Goal: Task Accomplishment & Management: Manage account settings

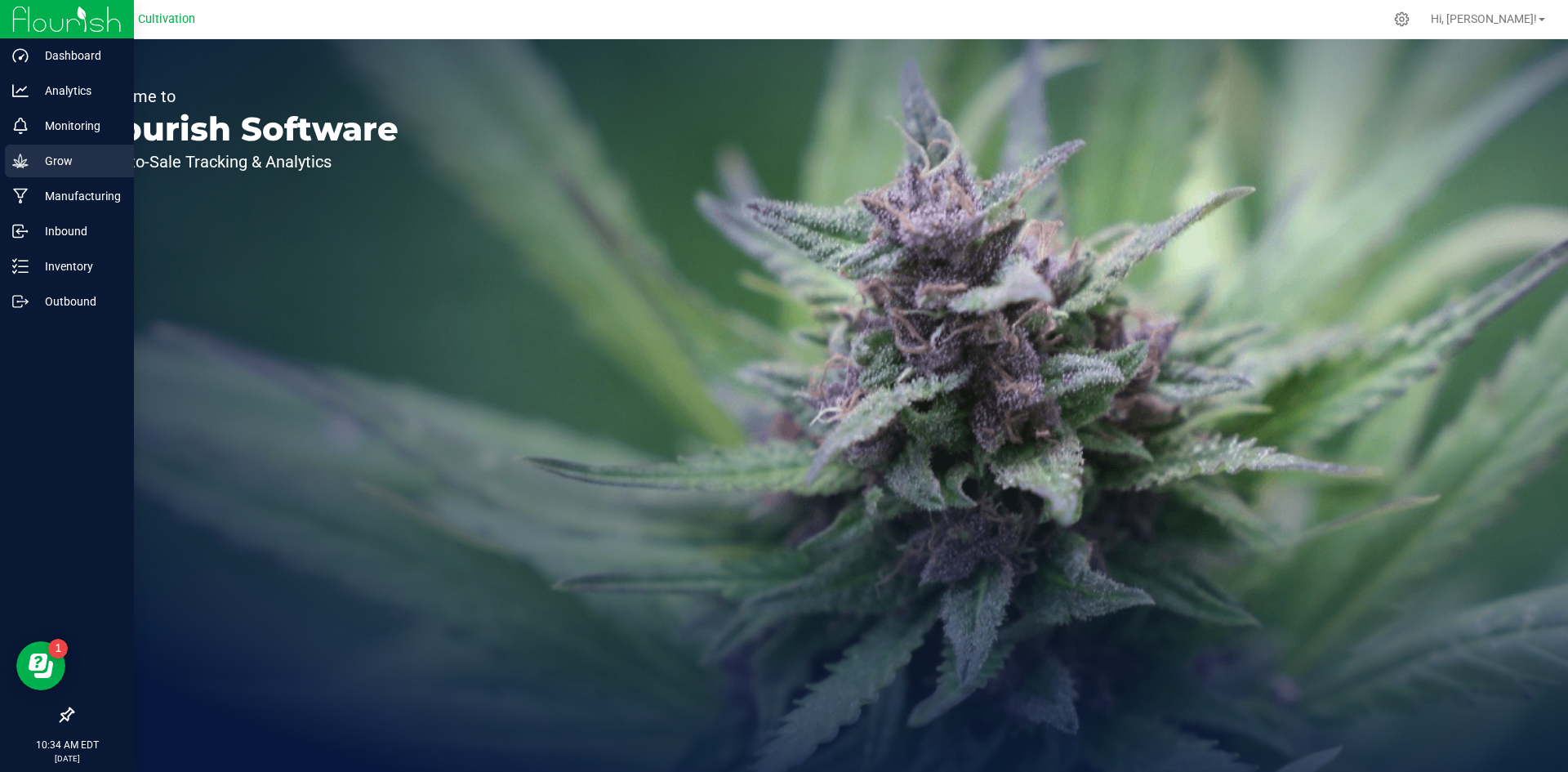
click at [67, 166] on p "Grow" at bounding box center [77, 161] width 98 height 20
click at [67, 164] on p "Grow" at bounding box center [77, 161] width 98 height 20
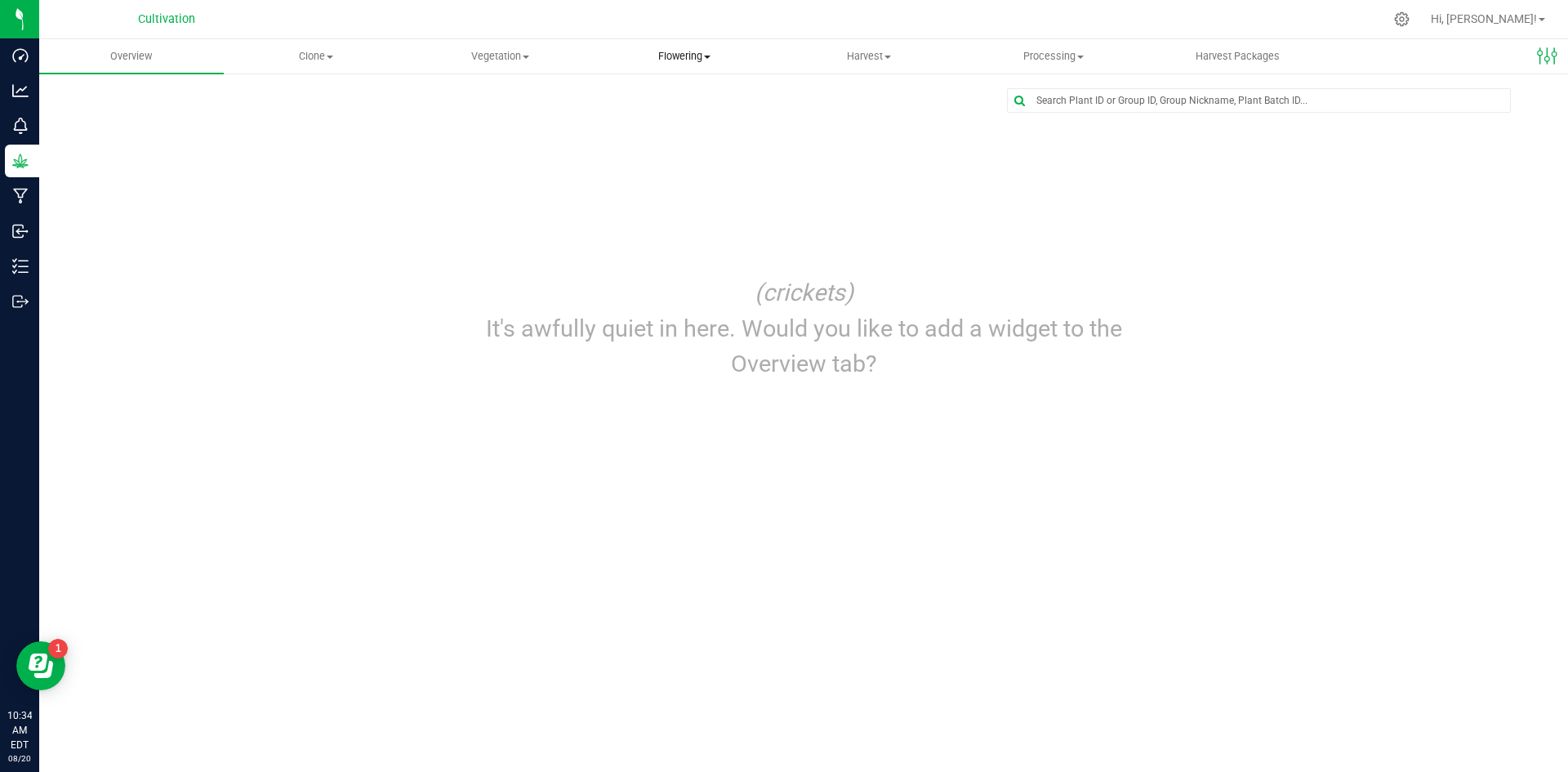
click at [696, 58] on span "Flowering" at bounding box center [684, 56] width 183 height 14
click at [678, 116] on span "Flowering groups" at bounding box center [659, 117] width 136 height 13
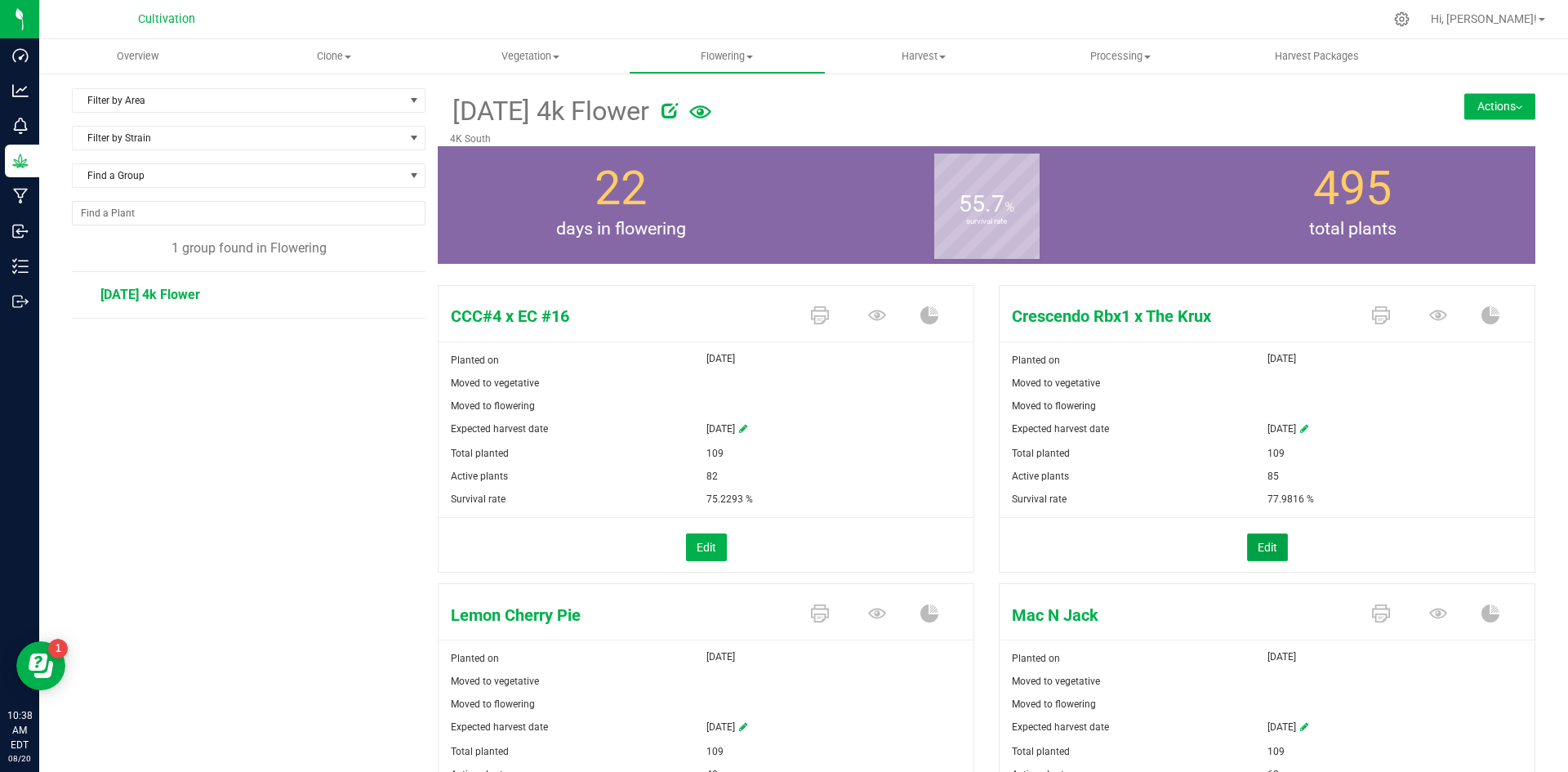
click at [1261, 538] on button "Edit" at bounding box center [1267, 547] width 40 height 28
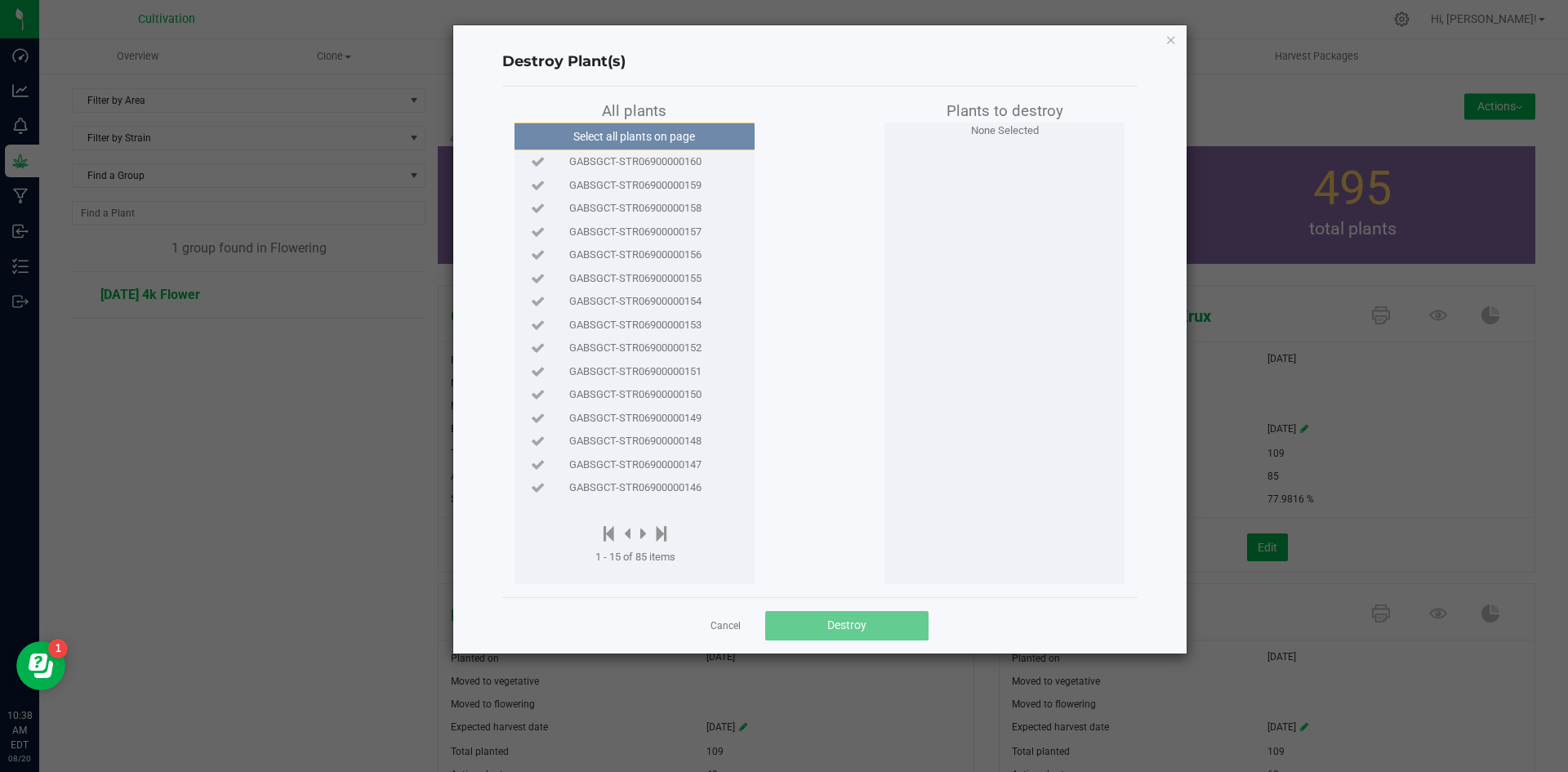
click at [661, 471] on span "GABSGCT-STR06900000147" at bounding box center [635, 465] width 132 height 16
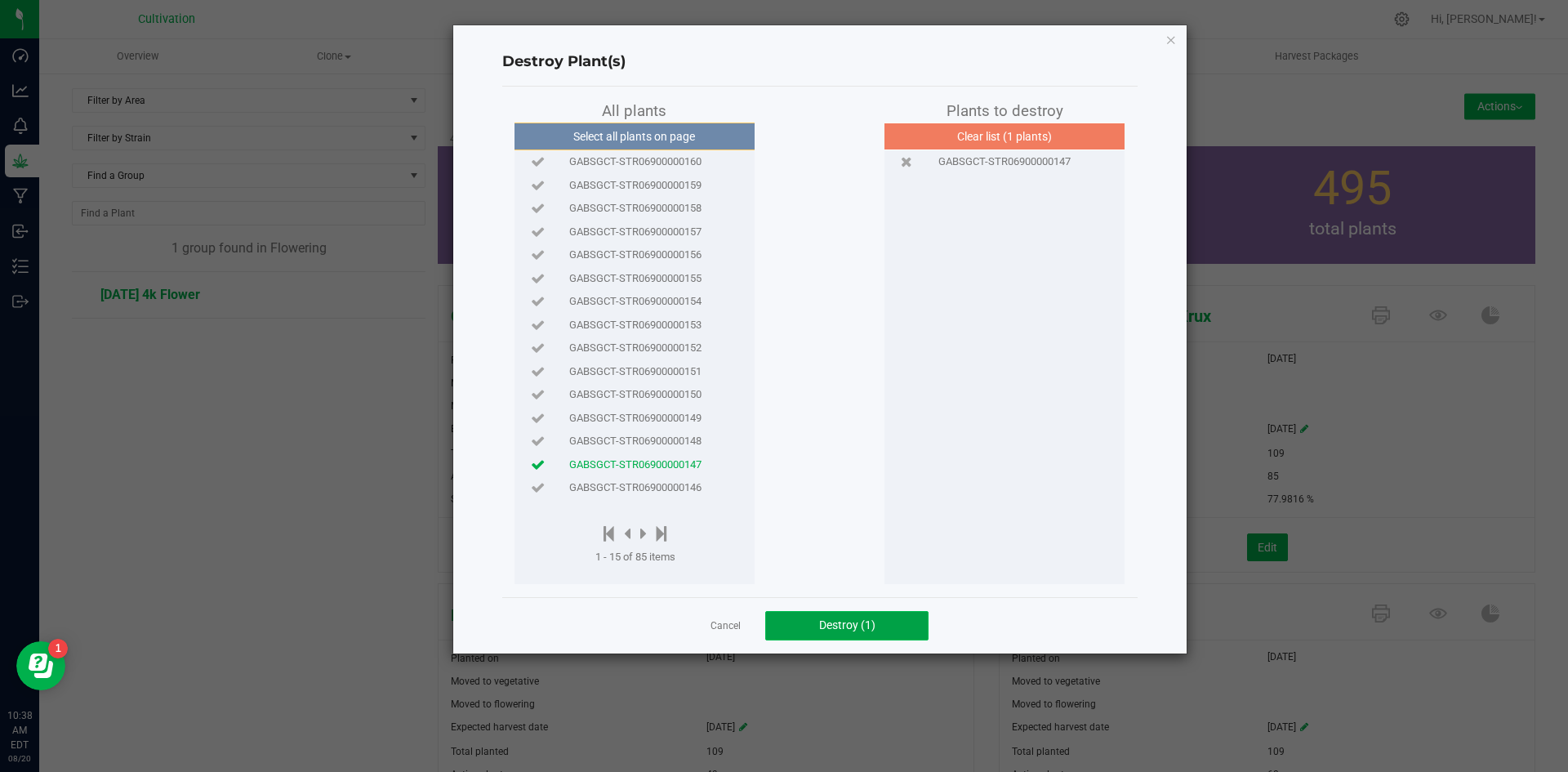
click at [851, 632] on span "Destroy (1)" at bounding box center [847, 624] width 57 height 13
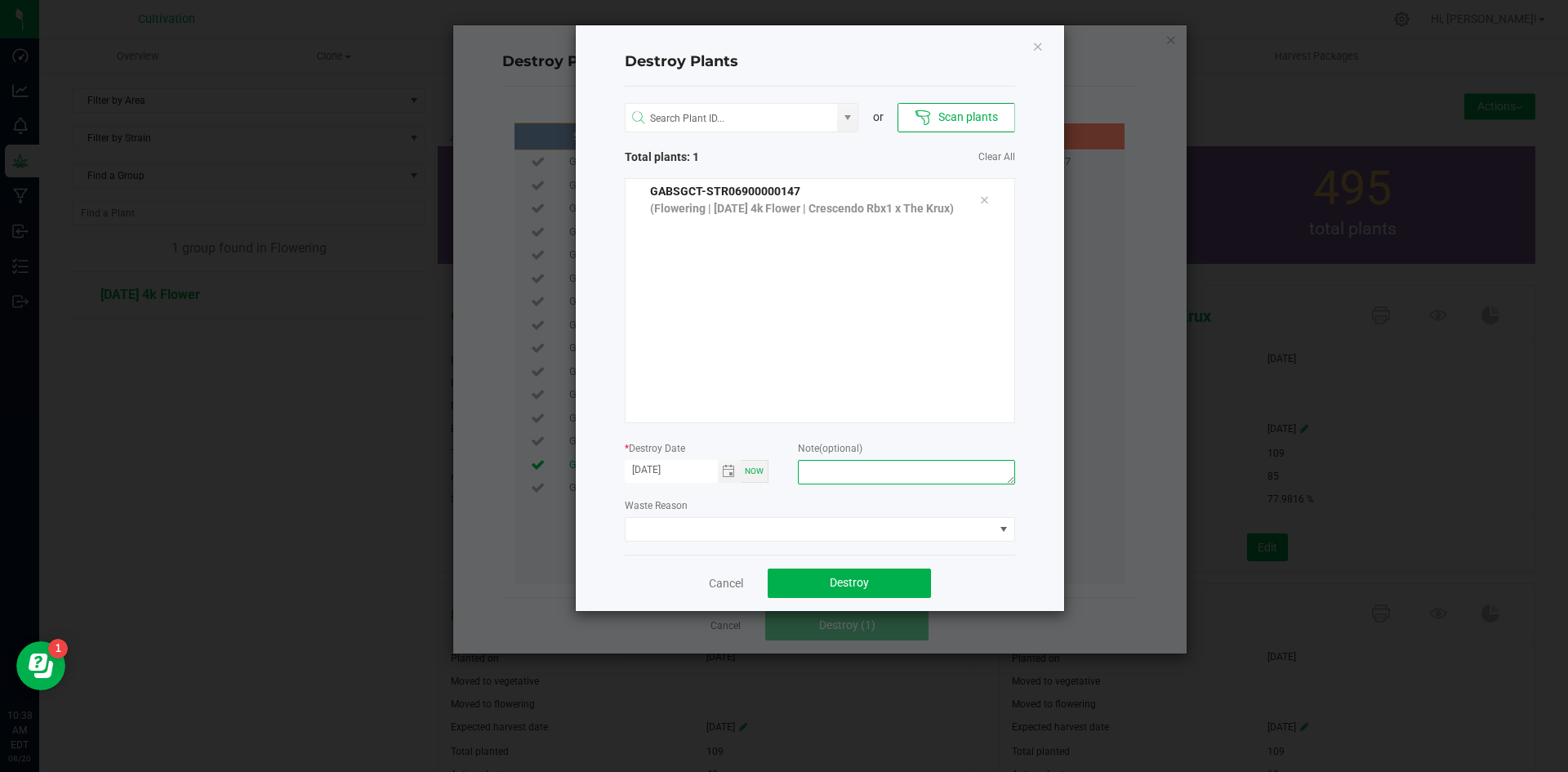
drag, startPoint x: 849, startPoint y: 475, endPoint x: 838, endPoint y: 434, distance: 42.4
click at [849, 474] on textarea at bounding box center [906, 471] width 217 height 24
type textarea "Did not need."
click at [811, 523] on span at bounding box center [809, 529] width 368 height 22
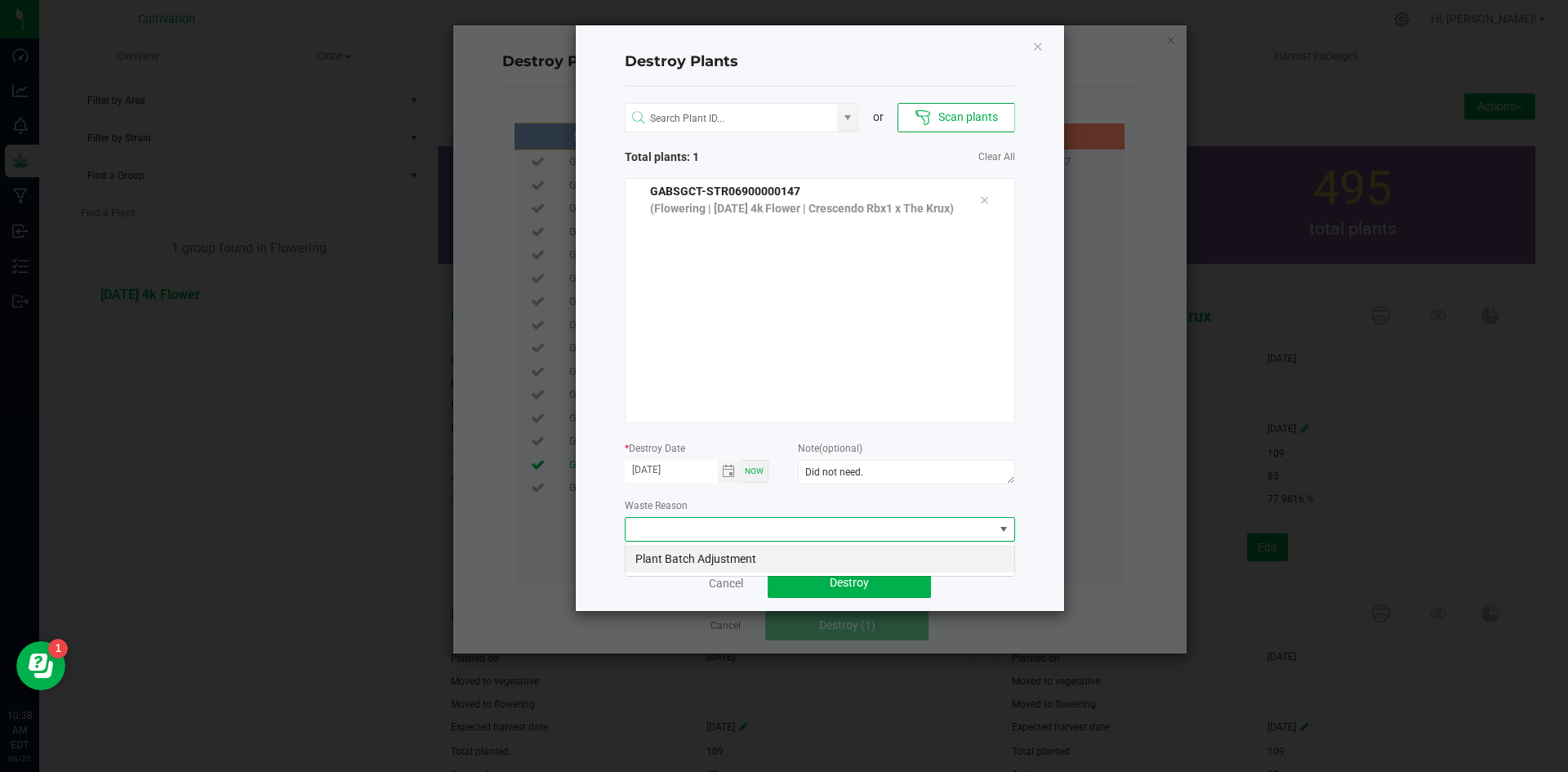
scroll to position [24, 390]
click at [800, 552] on li "Plant Batch Adjustment" at bounding box center [820, 559] width 389 height 28
click at [797, 575] on button "Destroy" at bounding box center [849, 583] width 164 height 30
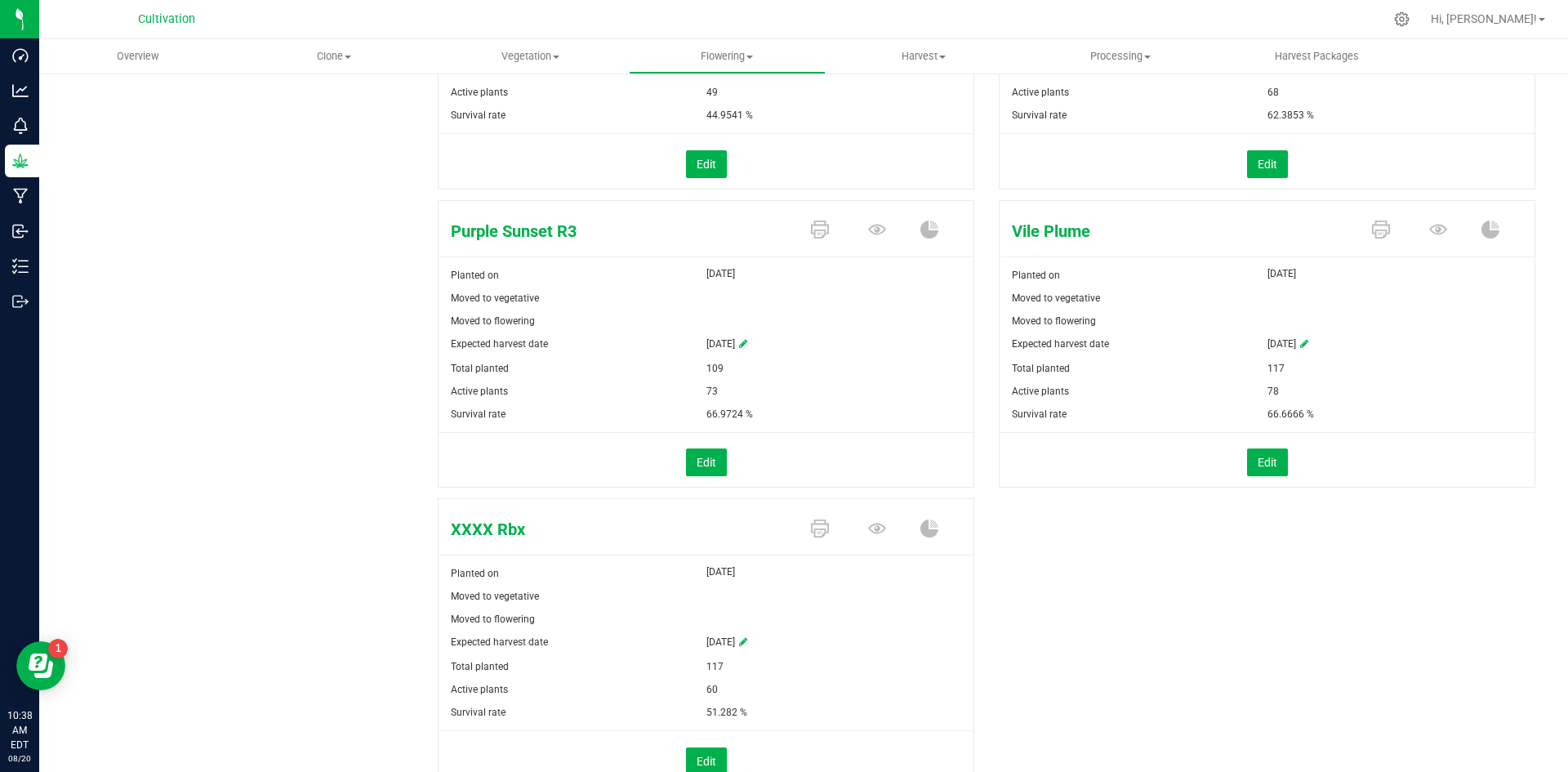
scroll to position [653, 0]
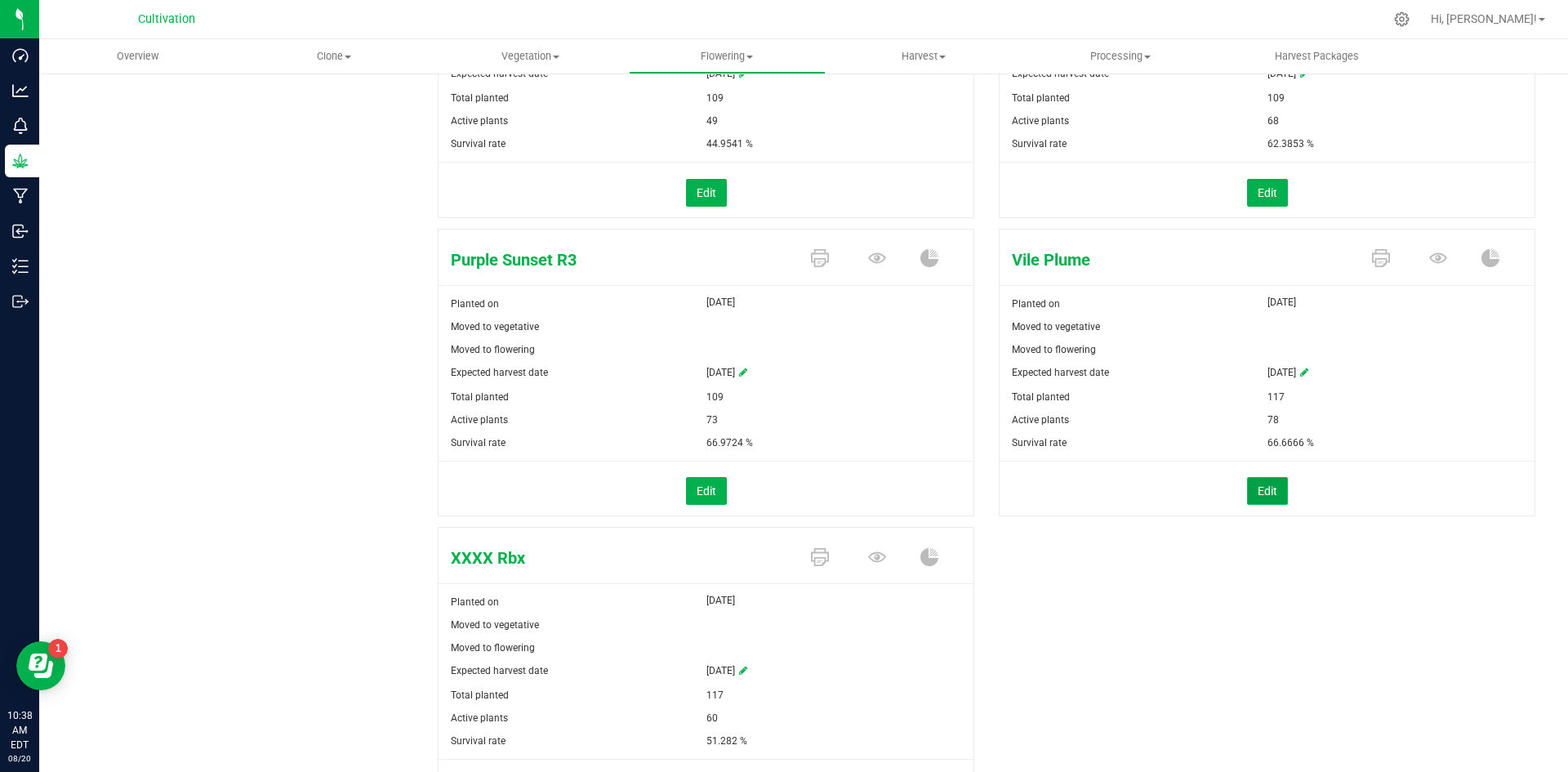
click at [1261, 493] on button "Edit" at bounding box center [1267, 490] width 40 height 28
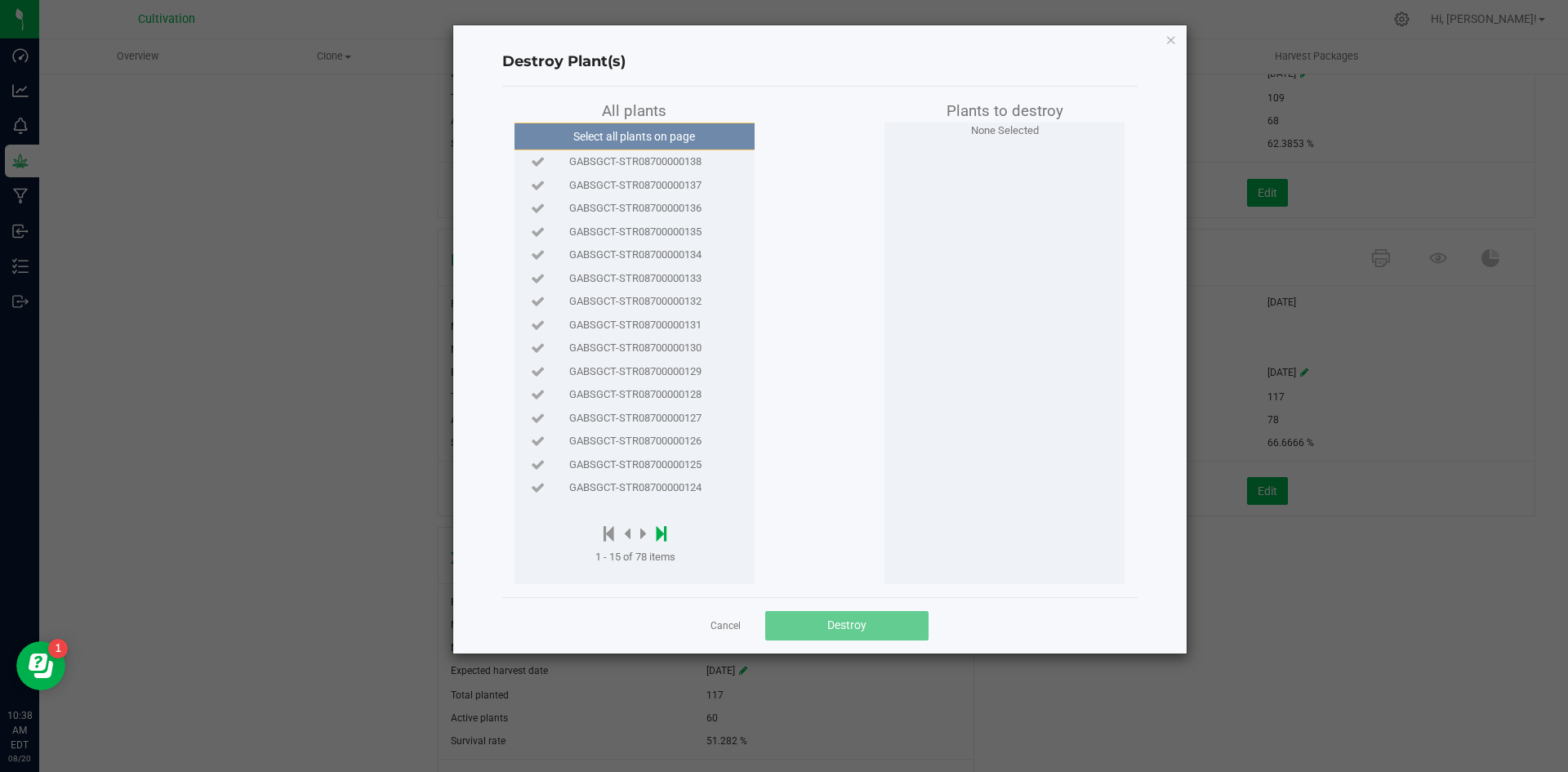
click at [663, 529] on icon at bounding box center [662, 534] width 11 height 18
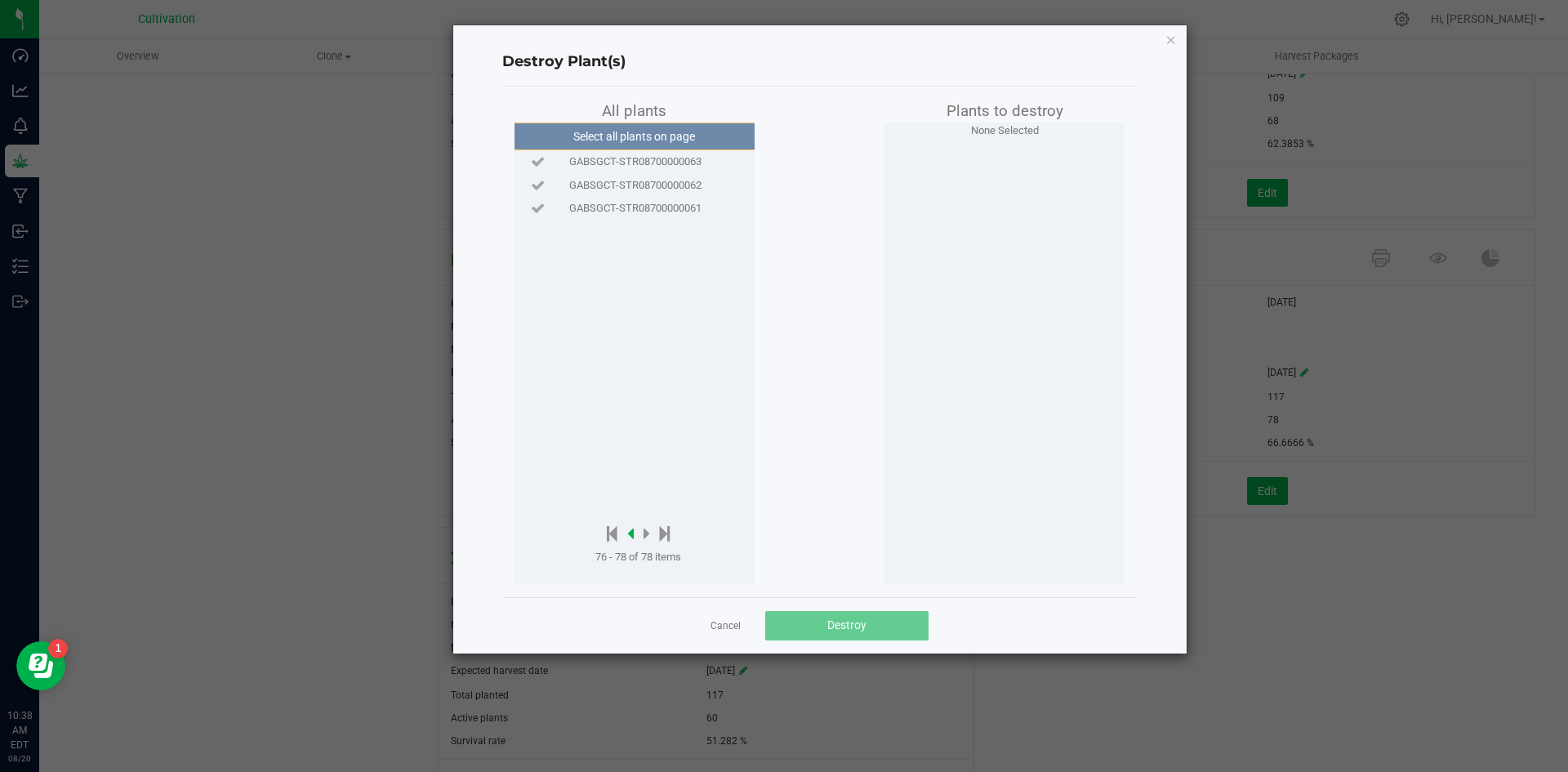
click at [632, 531] on icon at bounding box center [630, 534] width 6 height 18
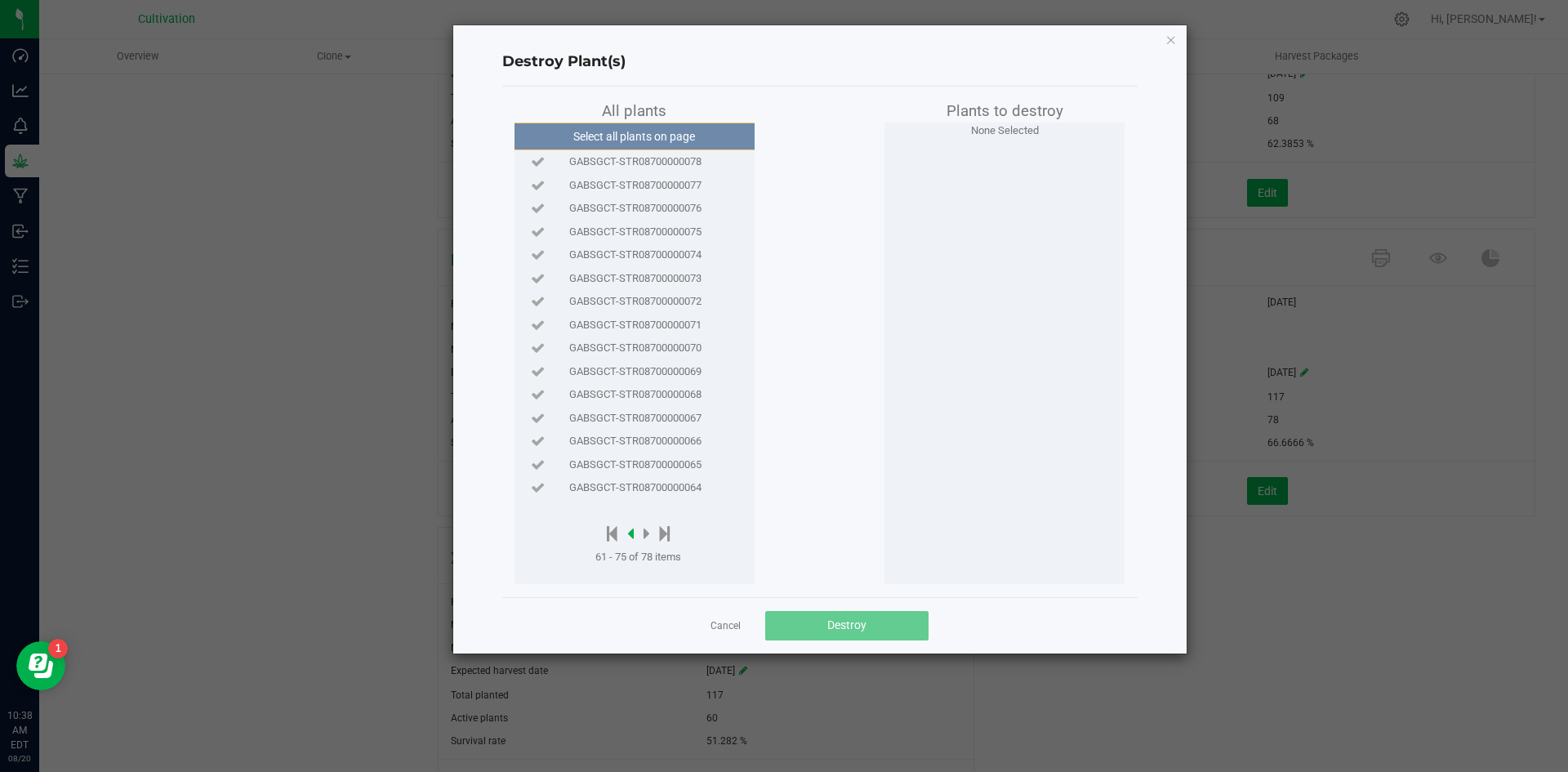
click at [632, 531] on icon at bounding box center [630, 534] width 6 height 18
click at [697, 393] on span "GABSGCT-STR08700000098" at bounding box center [635, 394] width 132 height 16
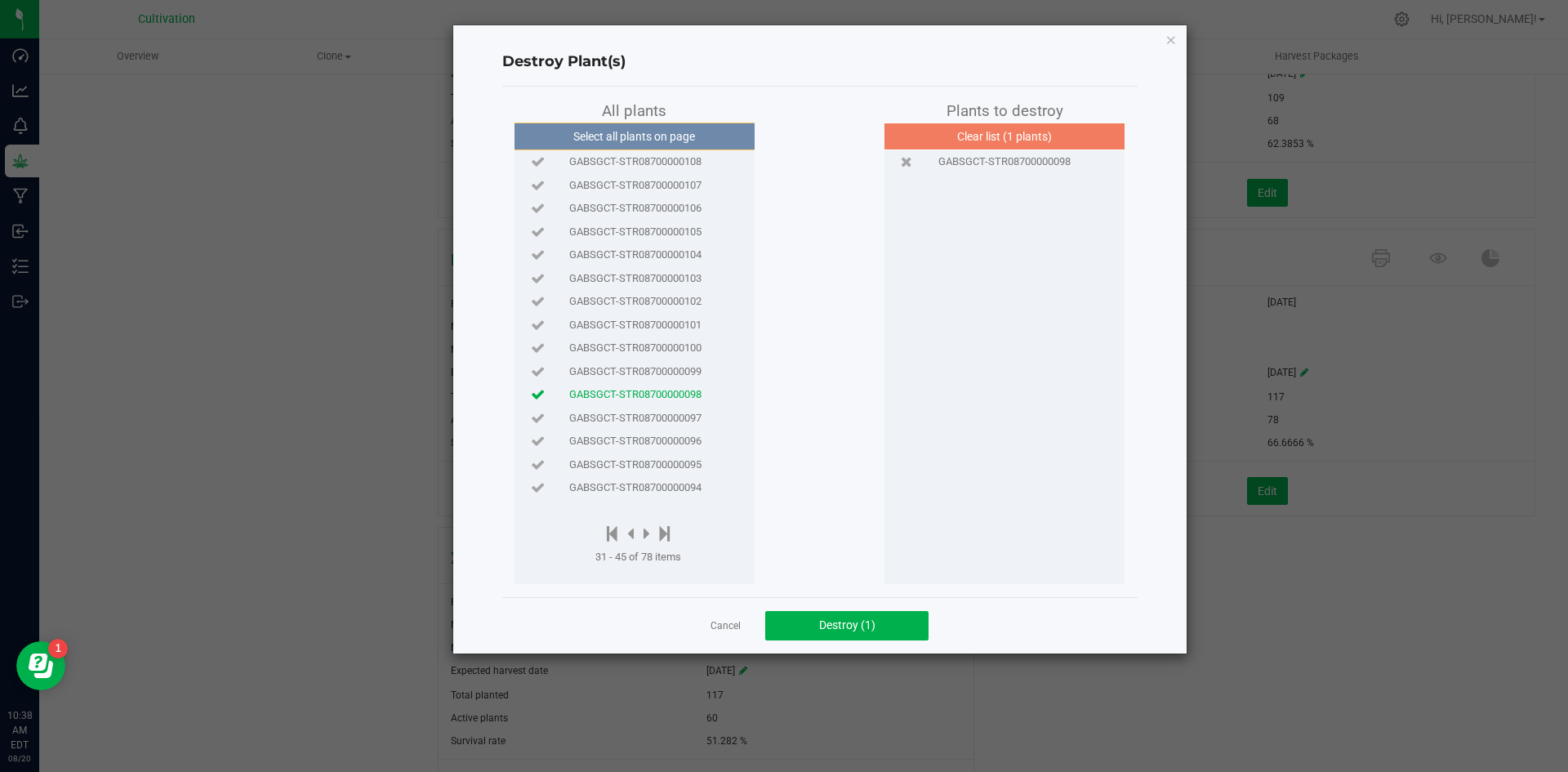
click at [663, 448] on span "GABSGCT-STR08700000096" at bounding box center [635, 441] width 132 height 16
click at [650, 530] on icon at bounding box center [646, 534] width 6 height 18
click at [655, 329] on span "GABSGCT-STR08700000086" at bounding box center [635, 325] width 132 height 16
click at [641, 187] on span "GABSGCT-STR08700000092" at bounding box center [635, 185] width 132 height 16
click at [648, 534] on icon at bounding box center [646, 534] width 6 height 18
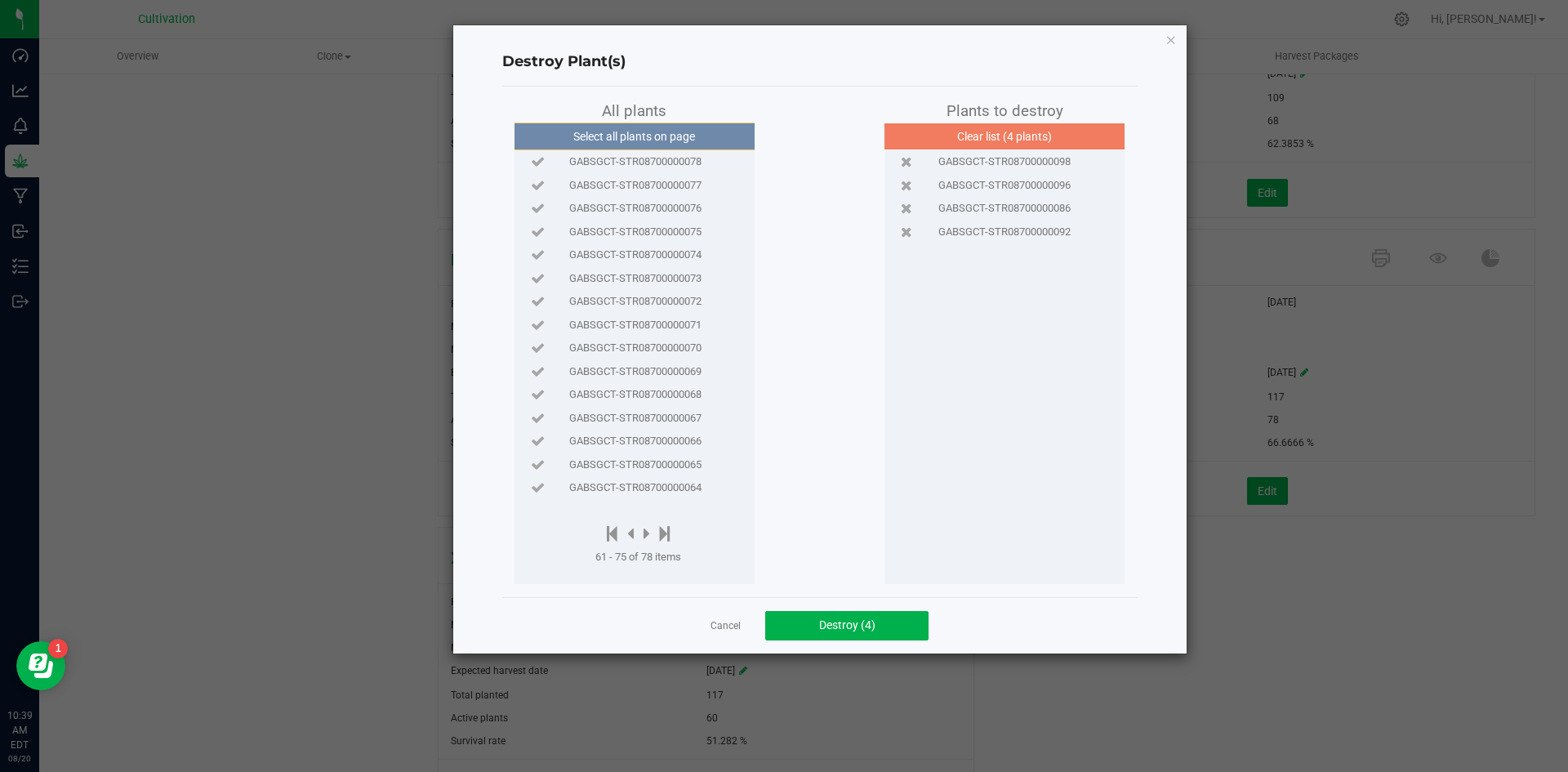
click at [658, 295] on span "GABSGCT-STR08700000072" at bounding box center [635, 301] width 132 height 16
click at [634, 530] on div at bounding box center [638, 534] width 85 height 21
click at [626, 535] on div at bounding box center [638, 534] width 85 height 21
click at [629, 535] on icon at bounding box center [630, 534] width 6 height 18
click at [629, 534] on icon at bounding box center [630, 534] width 6 height 18
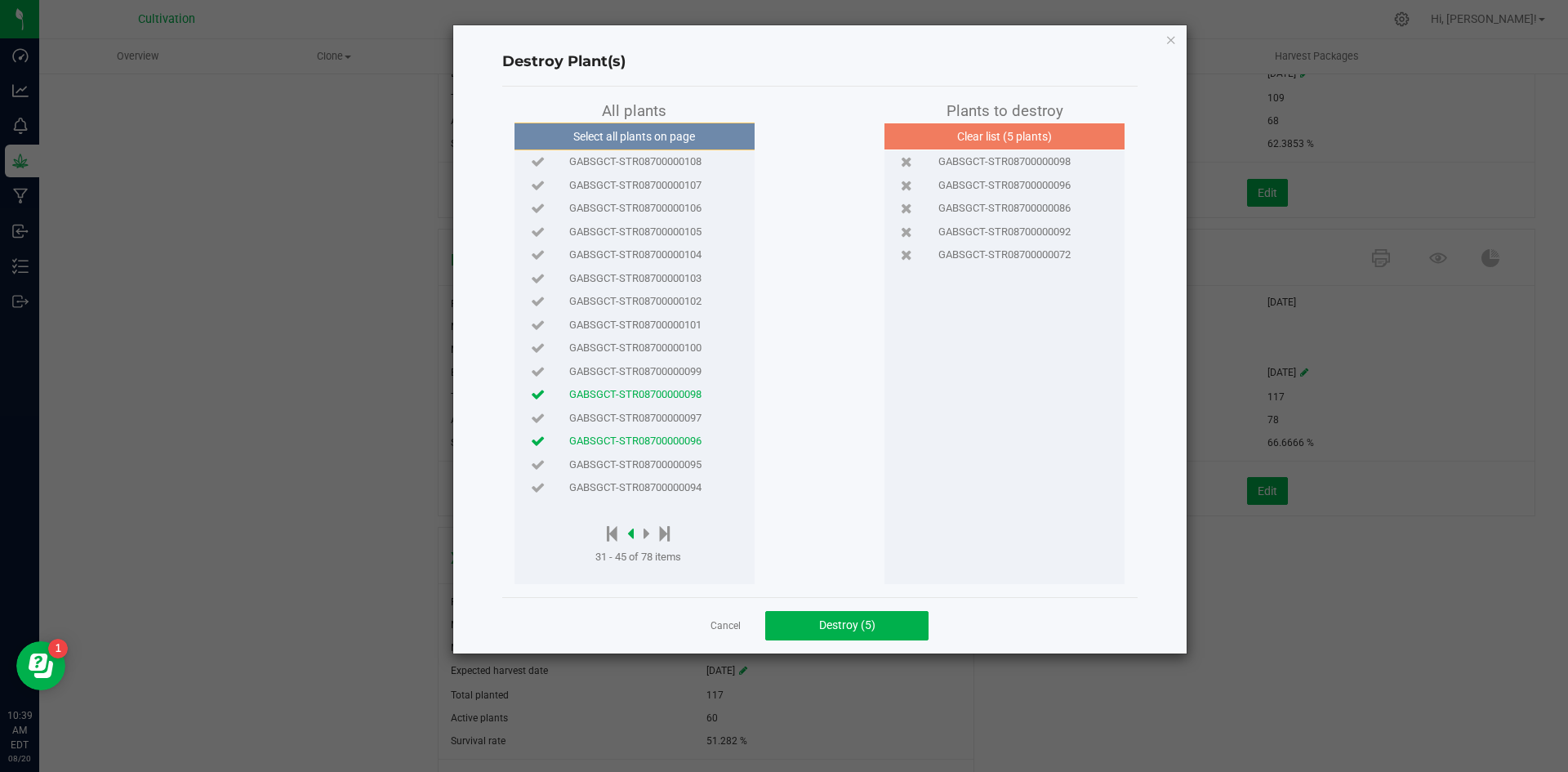
click at [629, 533] on icon at bounding box center [630, 534] width 6 height 18
click at [641, 237] on span "GABSGCT-STR08700000120" at bounding box center [635, 232] width 132 height 16
click at [632, 530] on icon at bounding box center [630, 534] width 6 height 18
click at [655, 189] on span "GABSGCT-STR08700000137" at bounding box center [635, 185] width 132 height 16
click at [657, 281] on span "GABSGCT-STR08700000133" at bounding box center [635, 279] width 132 height 16
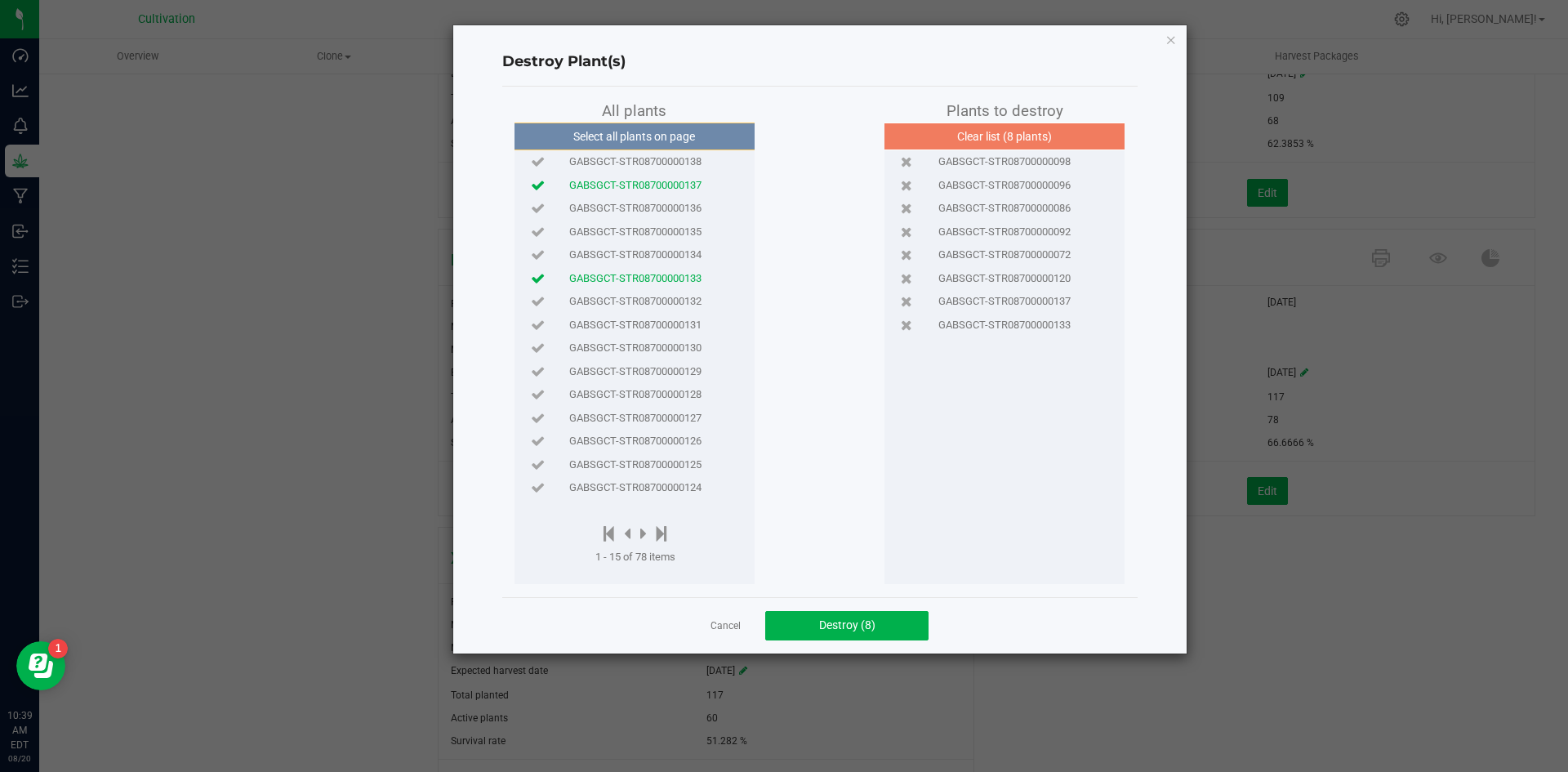
click at [652, 483] on span "GABSGCT-STR08700000124" at bounding box center [635, 488] width 132 height 16
click at [643, 530] on icon at bounding box center [643, 534] width 6 height 18
click at [660, 279] on span "GABSGCT-STR08700000118" at bounding box center [635, 279] width 132 height 16
click at [664, 296] on span "GABSGCT-STR08700000117" at bounding box center [635, 301] width 132 height 16
click at [634, 530] on div at bounding box center [638, 534] width 85 height 21
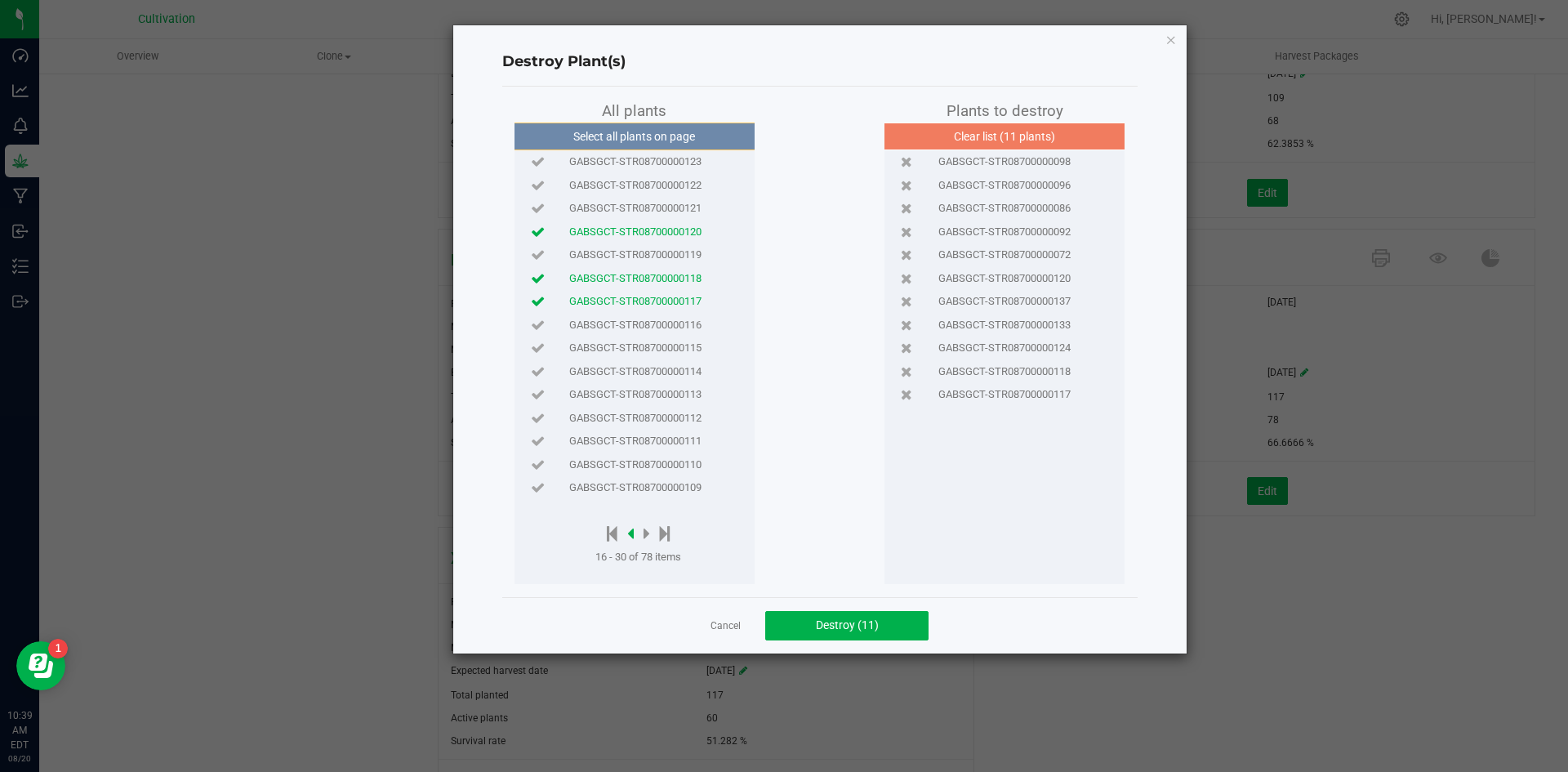
click at [630, 531] on icon at bounding box center [630, 534] width 6 height 18
click at [669, 343] on span "GABSGCT-STR08700000130" at bounding box center [635, 348] width 132 height 16
click at [647, 527] on icon at bounding box center [643, 534] width 6 height 18
click at [656, 412] on span "GABSGCT-STR08700000112" at bounding box center [635, 418] width 132 height 16
click at [671, 491] on span "GABSGCT-STR08700000109" at bounding box center [635, 488] width 132 height 16
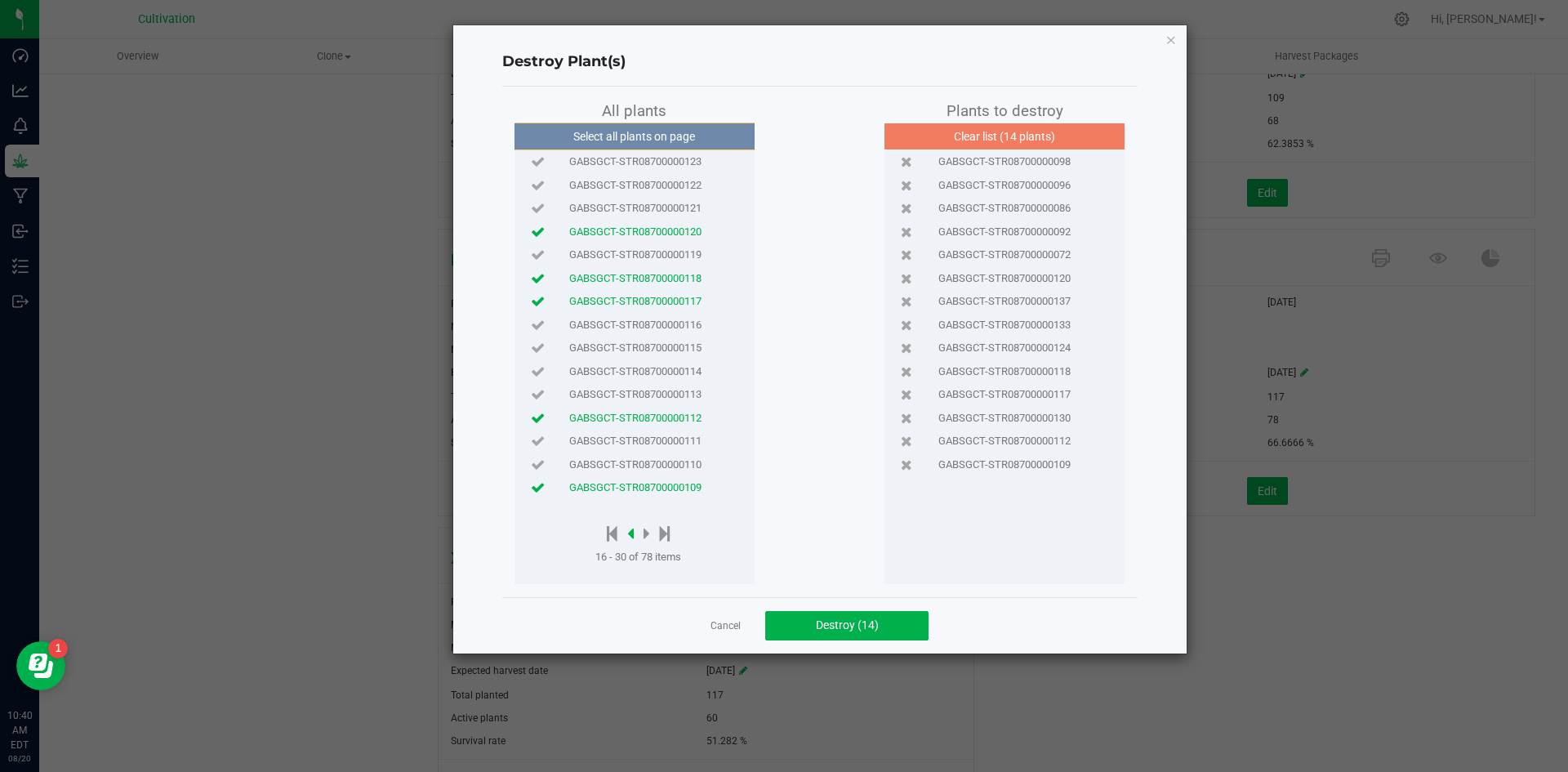
click at [632, 532] on icon at bounding box center [630, 534] width 6 height 18
click at [641, 389] on span "GABSGCT-STR08700000128" at bounding box center [635, 394] width 132 height 16
click at [644, 534] on icon at bounding box center [643, 534] width 6 height 18
click at [651, 209] on span "GABSGCT-STR08700000121" at bounding box center [635, 208] width 132 height 16
click at [649, 529] on icon at bounding box center [646, 534] width 6 height 18
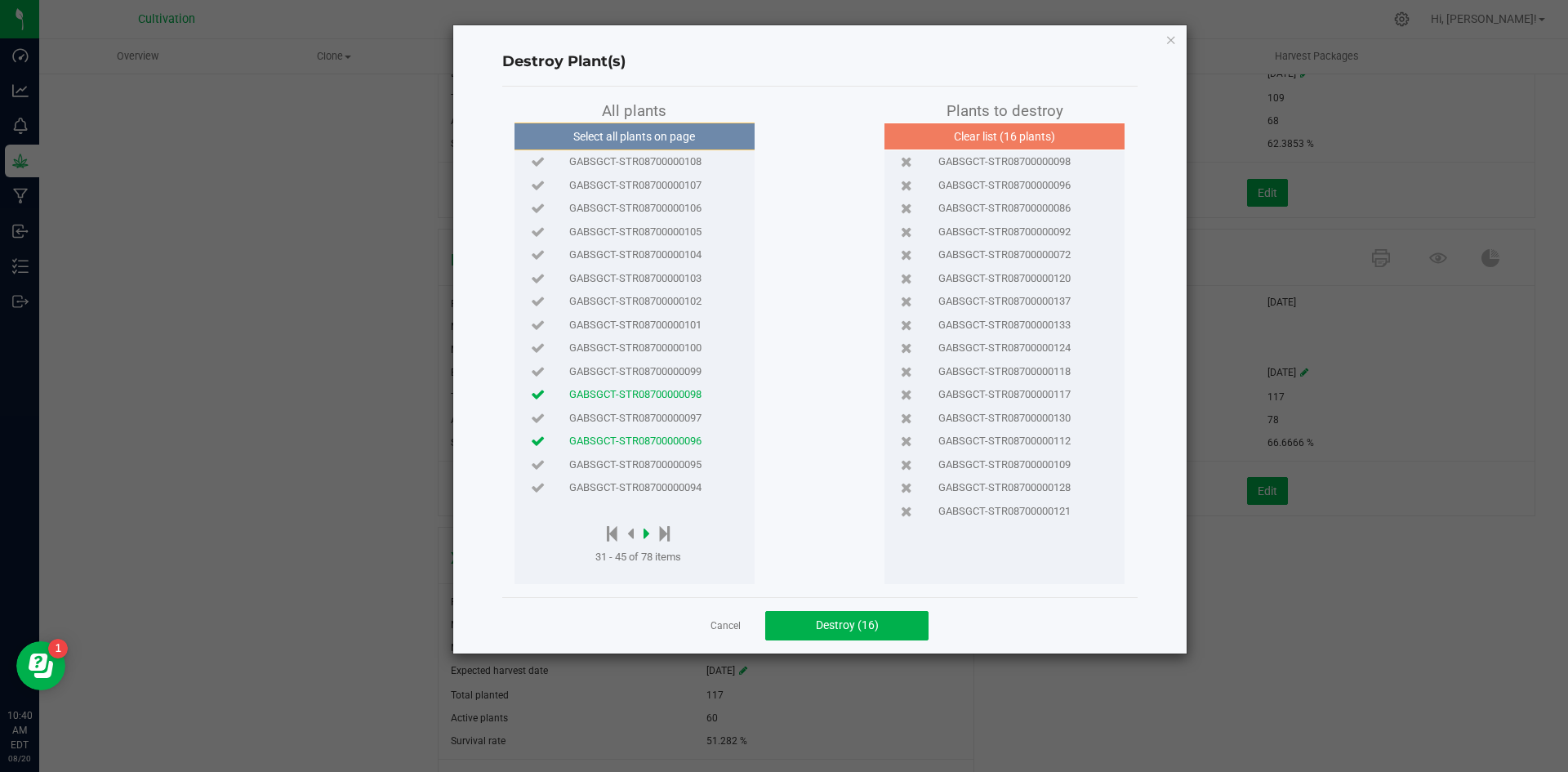
click at [648, 531] on icon at bounding box center [646, 534] width 6 height 18
click at [670, 433] on span "GABSGCT-STR08700000081" at bounding box center [635, 441] width 132 height 16
click at [634, 532] on div at bounding box center [638, 534] width 85 height 21
click at [633, 532] on icon at bounding box center [630, 534] width 6 height 18
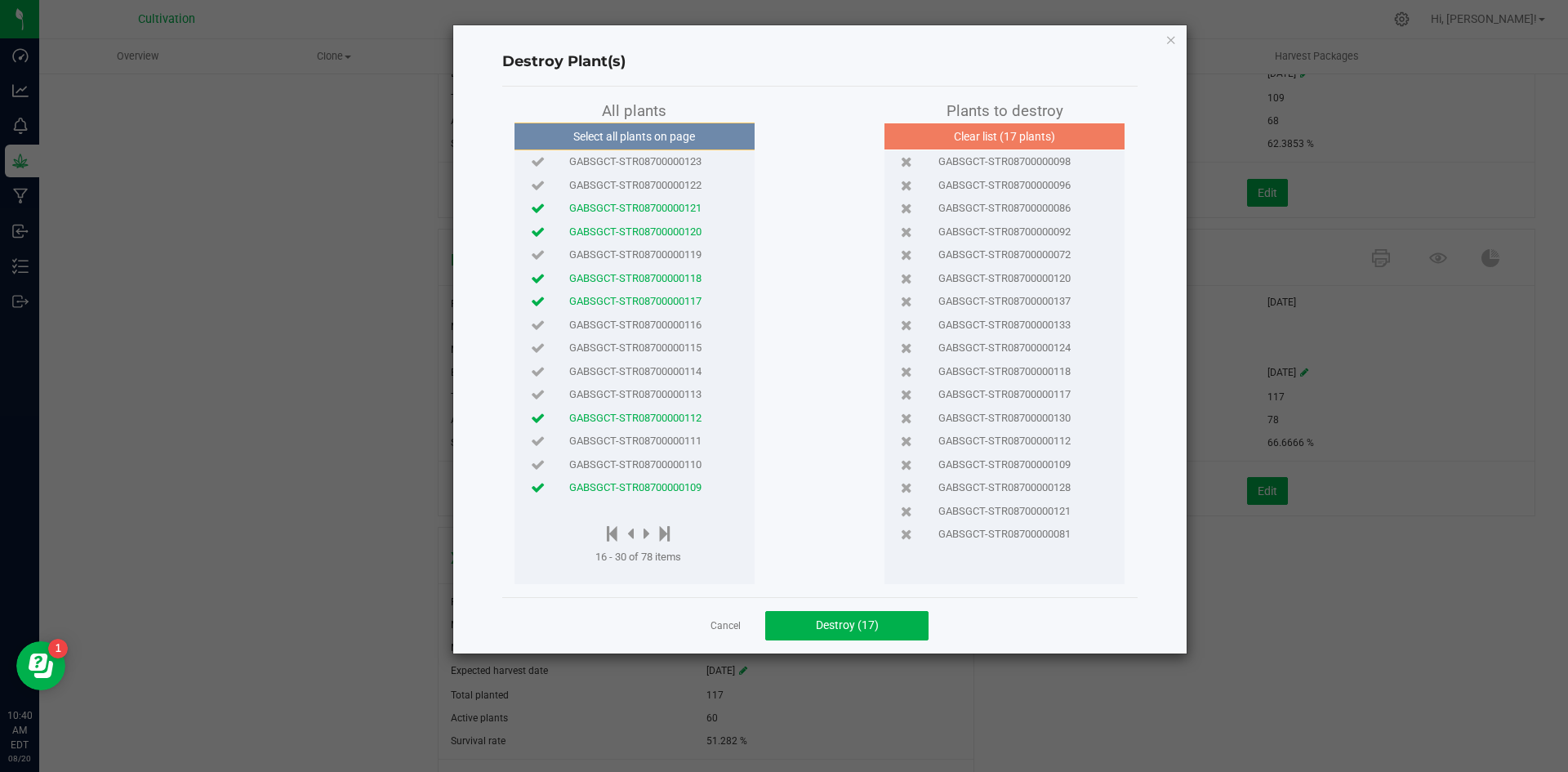
click at [654, 442] on span "GABSGCT-STR08700000111" at bounding box center [635, 441] width 132 height 16
click at [649, 533] on icon at bounding box center [646, 534] width 6 height 18
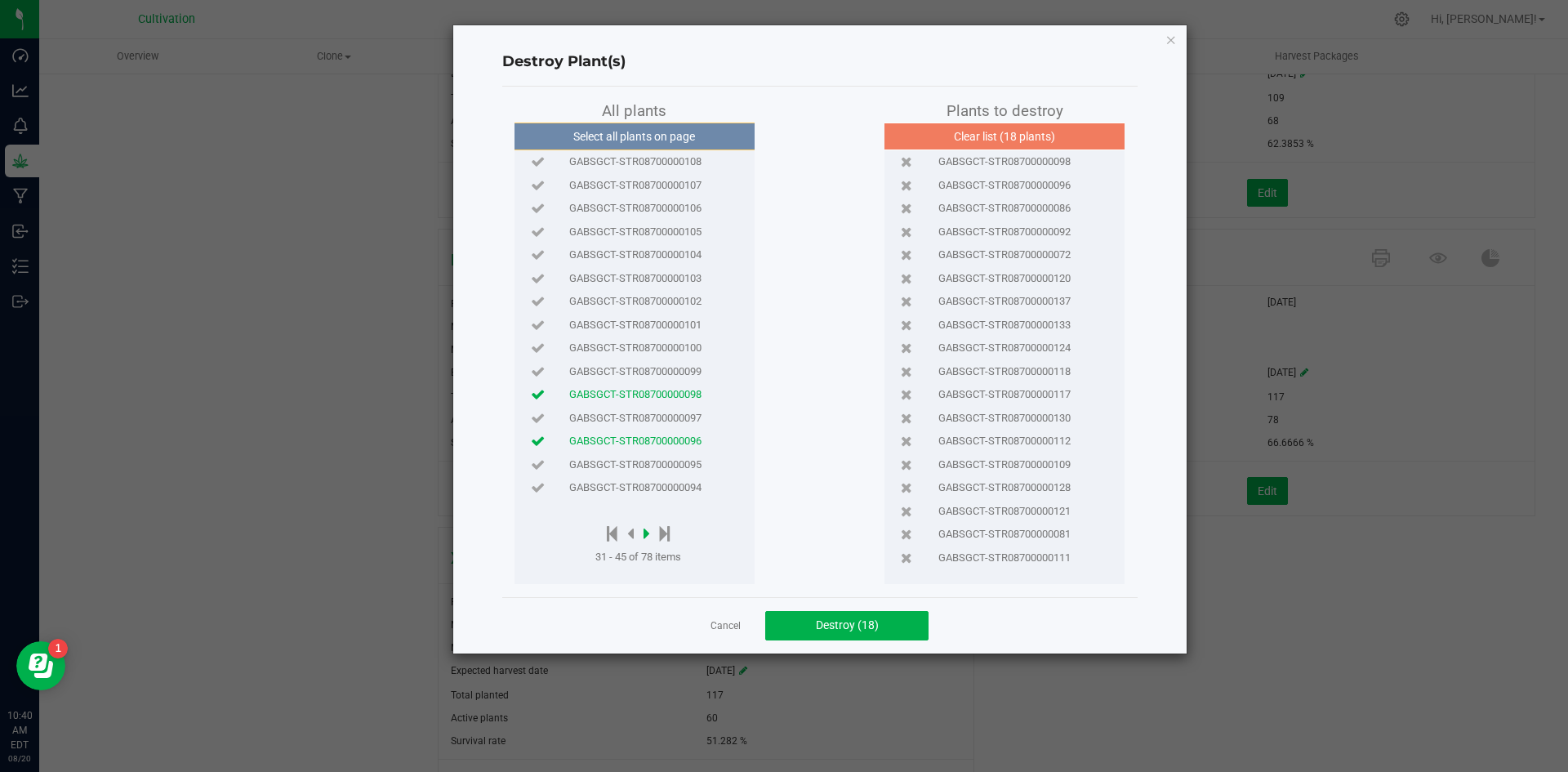
click at [649, 533] on icon at bounding box center [646, 534] width 6 height 18
click at [653, 399] on span "GABSGCT-STR08700000083" at bounding box center [635, 394] width 132 height 16
click at [666, 373] on span "GABSGCT-STR08700000084" at bounding box center [635, 372] width 132 height 16
click at [648, 527] on icon at bounding box center [646, 534] width 6 height 18
click at [668, 258] on span "GABSGCT-STR08700000074" at bounding box center [635, 255] width 132 height 16
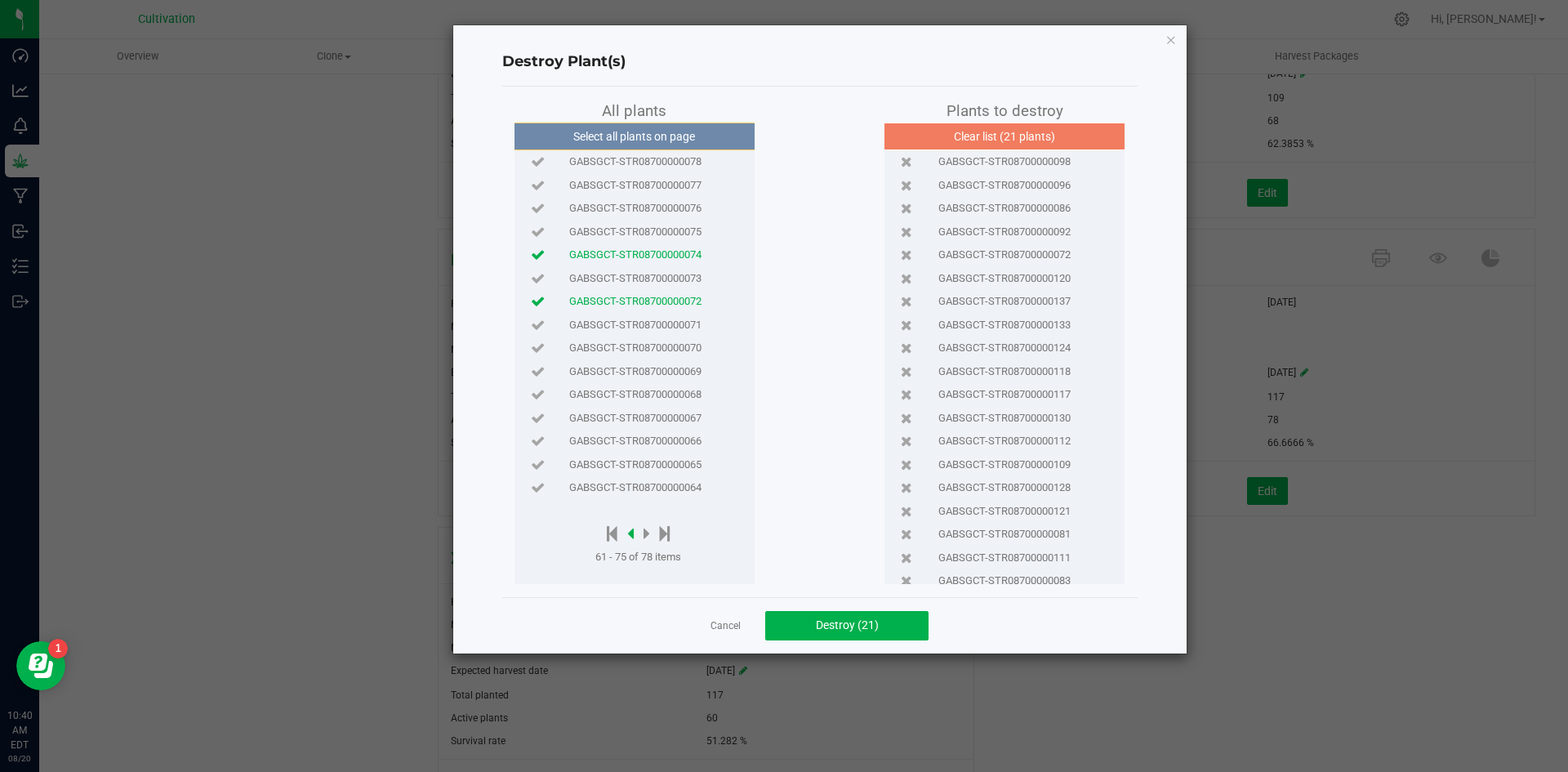
click at [632, 528] on icon at bounding box center [630, 534] width 6 height 18
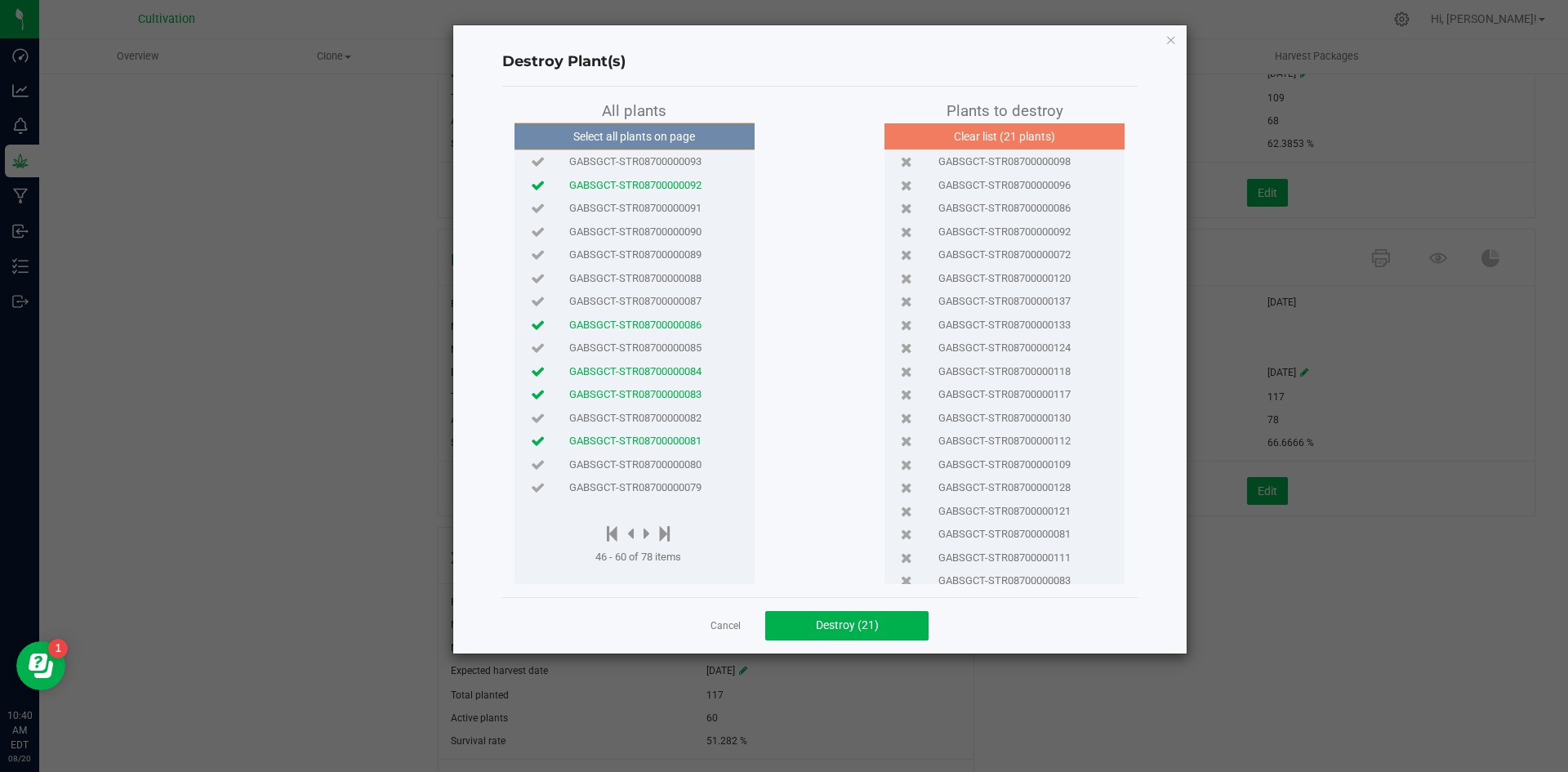
click at [642, 492] on span "GABSGCT-STR08700000079" at bounding box center [635, 488] width 132 height 16
click at [648, 530] on icon at bounding box center [646, 534] width 6 height 18
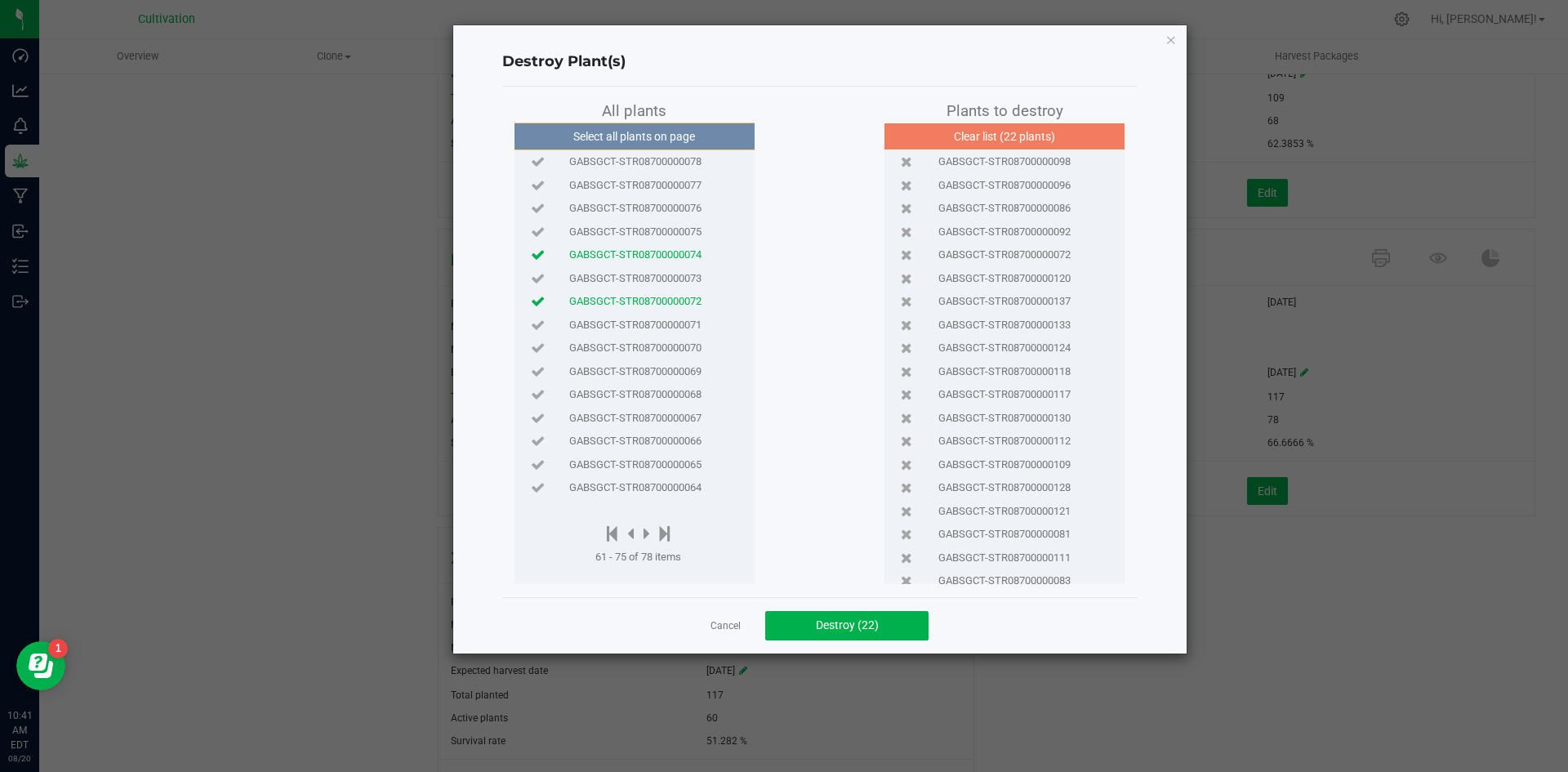
click at [655, 235] on span "GABSGCT-STR08700000075" at bounding box center [635, 232] width 132 height 16
click at [665, 458] on span "GABSGCT-STR08700000065" at bounding box center [635, 465] width 132 height 16
click at [633, 532] on icon at bounding box center [630, 534] width 6 height 18
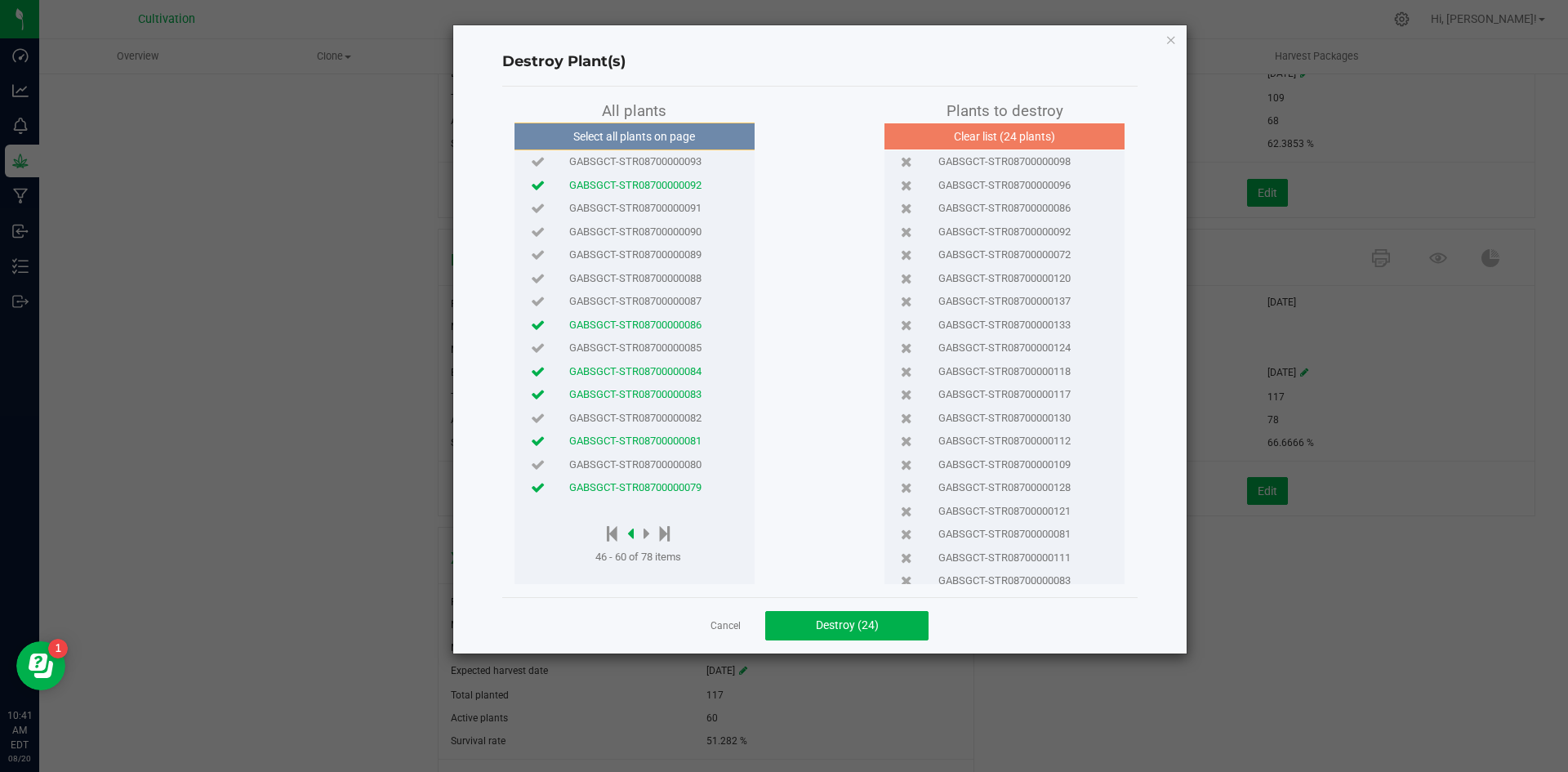
click at [633, 532] on icon at bounding box center [630, 534] width 6 height 18
click at [698, 204] on span "GABSGCT-STR08700000106" at bounding box center [635, 208] width 132 height 16
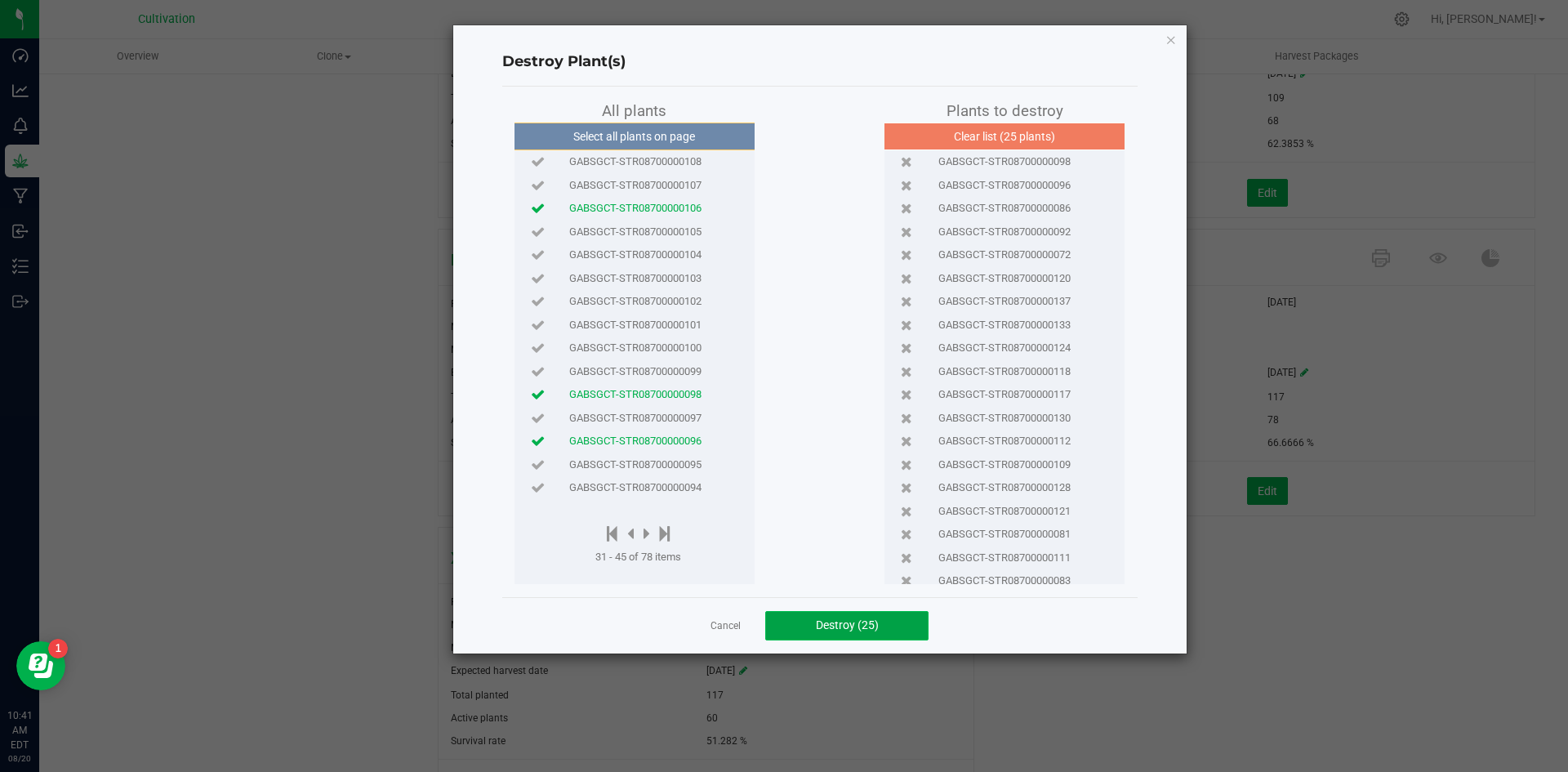
click at [877, 621] on span "Destroy (25)" at bounding box center [847, 624] width 63 height 13
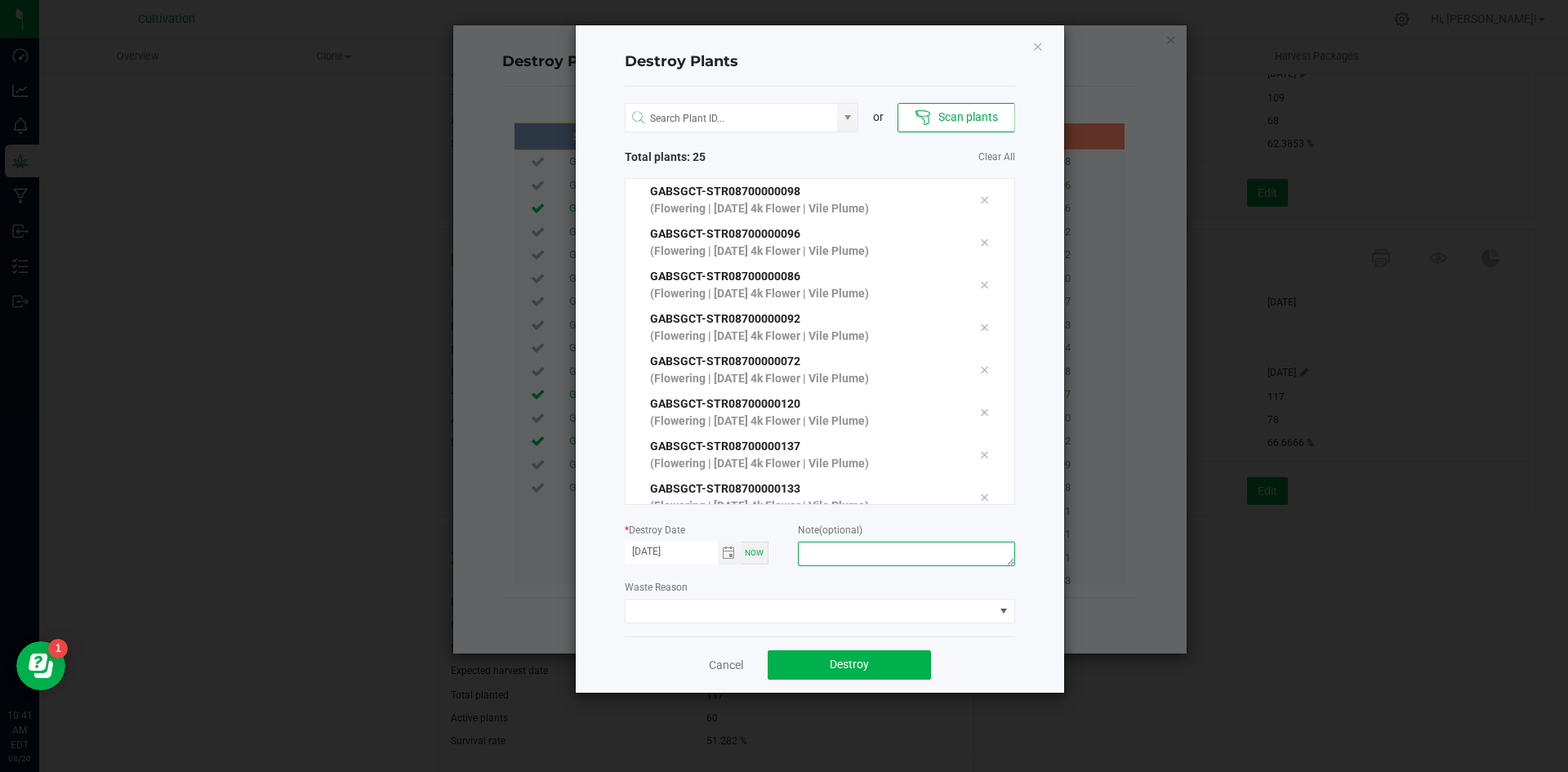
click at [901, 551] on textarea at bounding box center [906, 553] width 217 height 24
type textarea "Did not need."
click at [909, 605] on span at bounding box center [809, 610] width 368 height 22
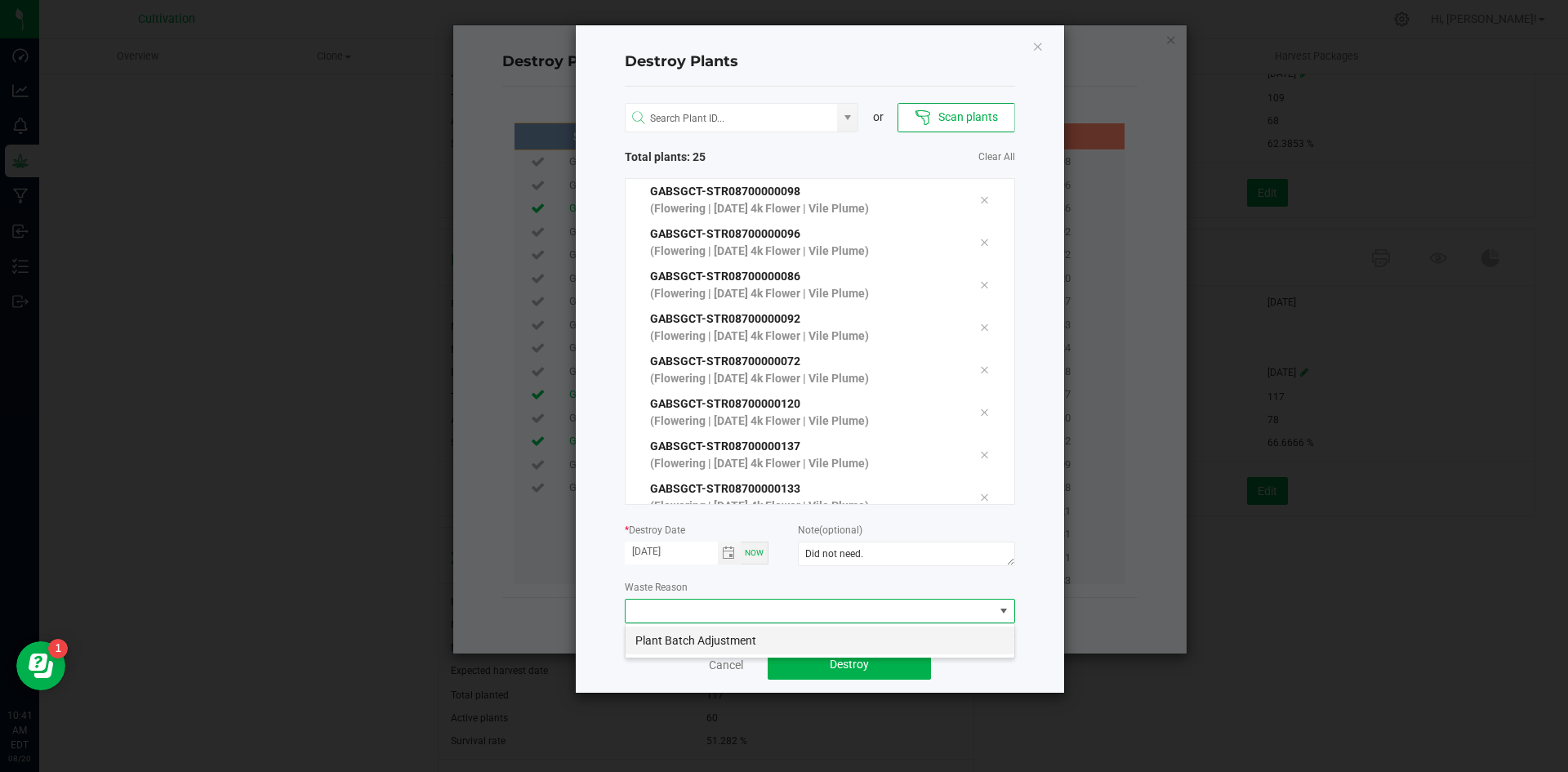
scroll to position [24, 390]
click at [896, 634] on li "Plant Batch Adjustment" at bounding box center [820, 640] width 389 height 28
click at [900, 656] on button "Destroy" at bounding box center [849, 665] width 164 height 30
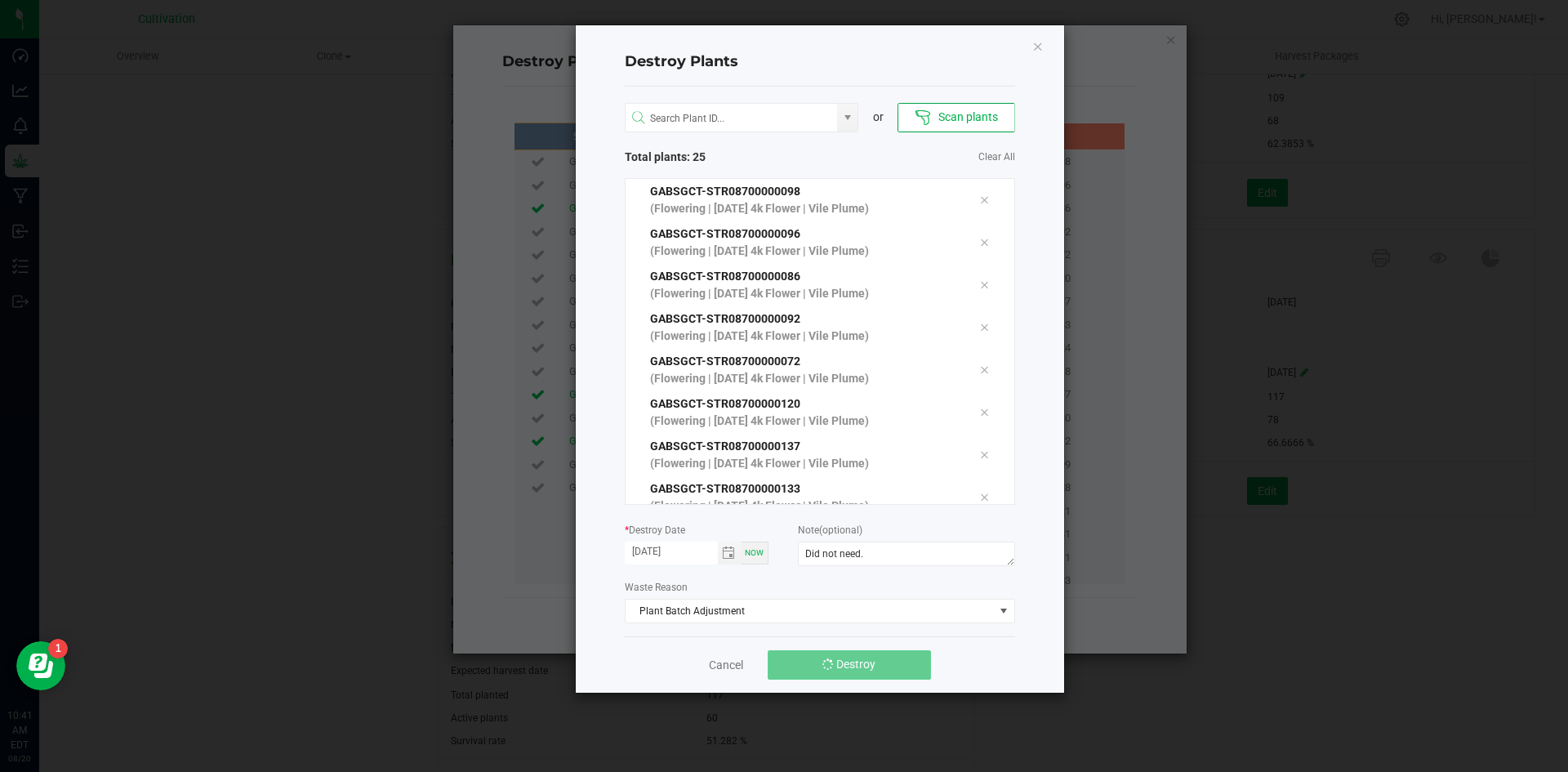
scroll to position [0, 0]
